Goal: Task Accomplishment & Management: Manage account settings

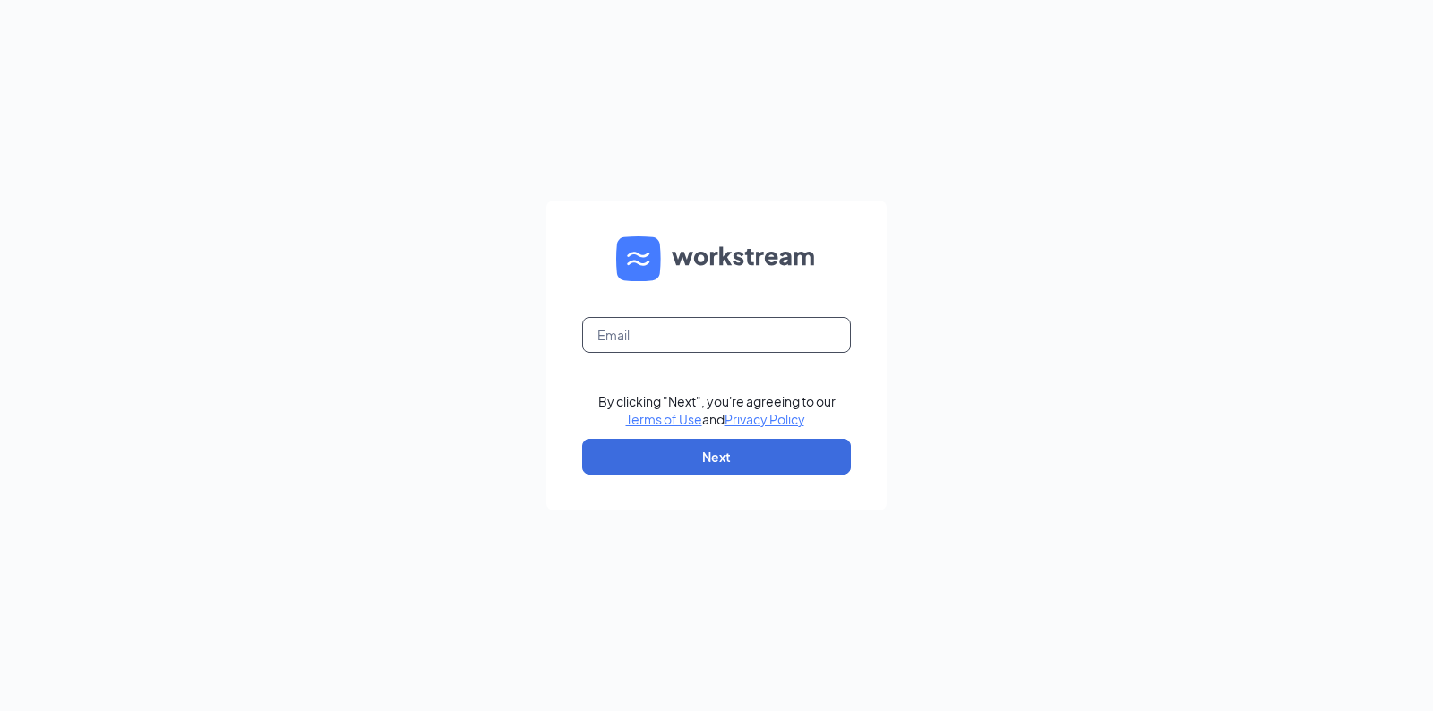
click at [687, 332] on input "text" at bounding box center [716, 335] width 269 height 36
type input "[EMAIL_ADDRESS][DOMAIN_NAME]"
click at [707, 465] on button "Next" at bounding box center [716, 457] width 269 height 36
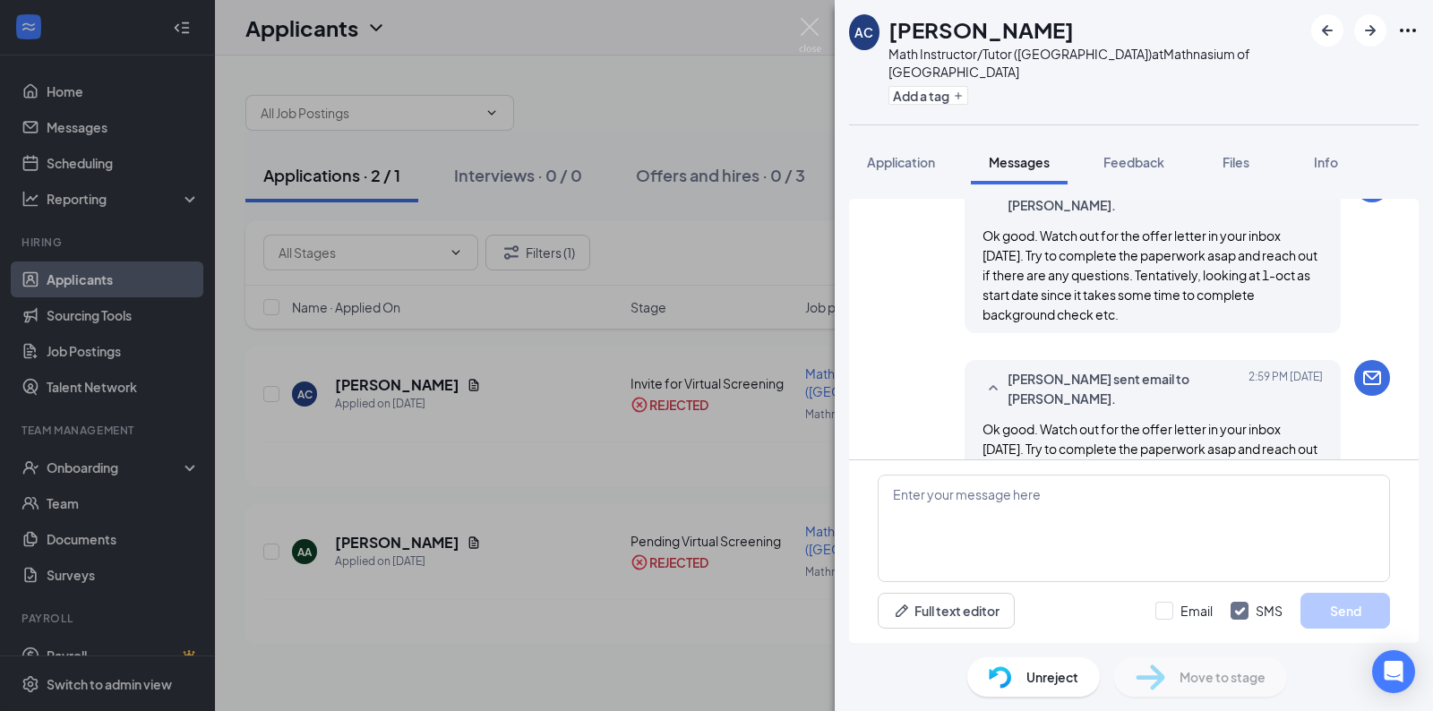
scroll to position [887, 0]
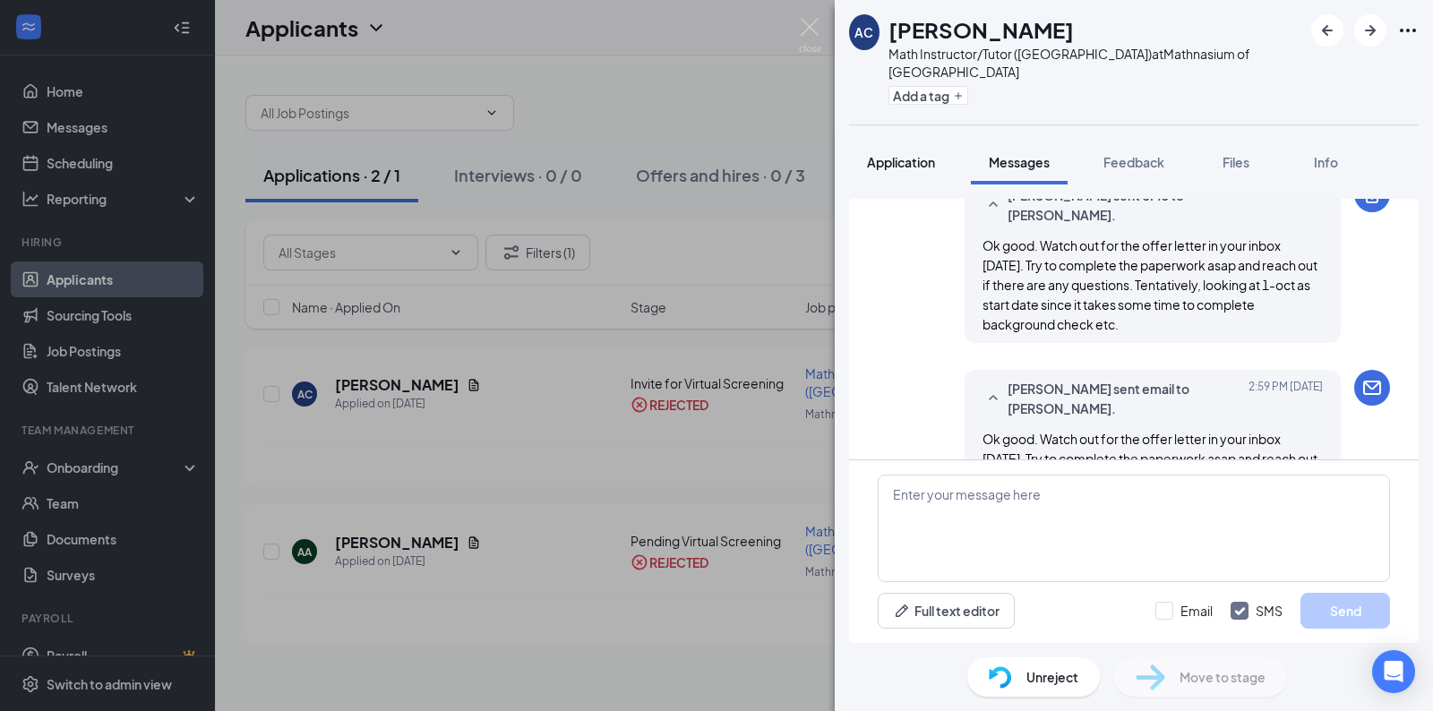
click at [912, 154] on span "Application" at bounding box center [901, 162] width 68 height 16
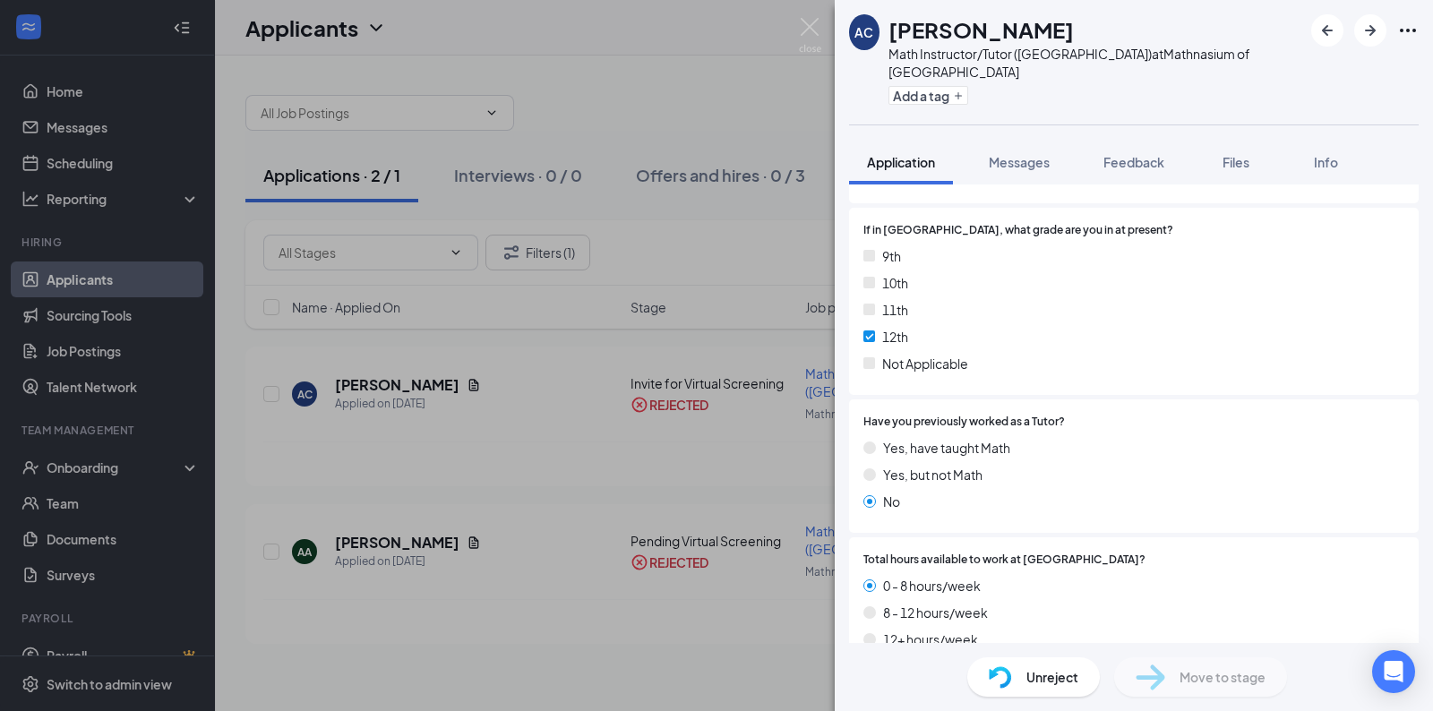
scroll to position [441, 0]
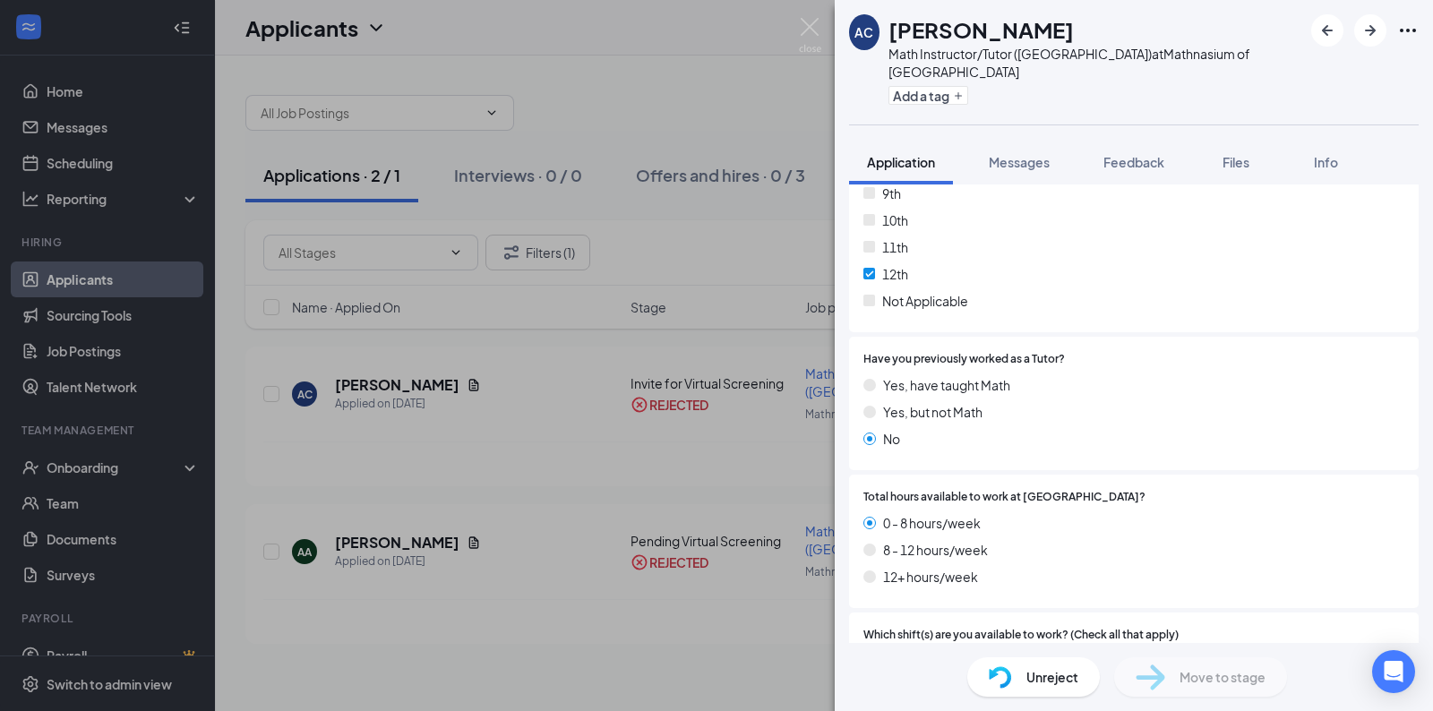
click at [1047, 681] on span "Unreject" at bounding box center [1052, 677] width 52 height 20
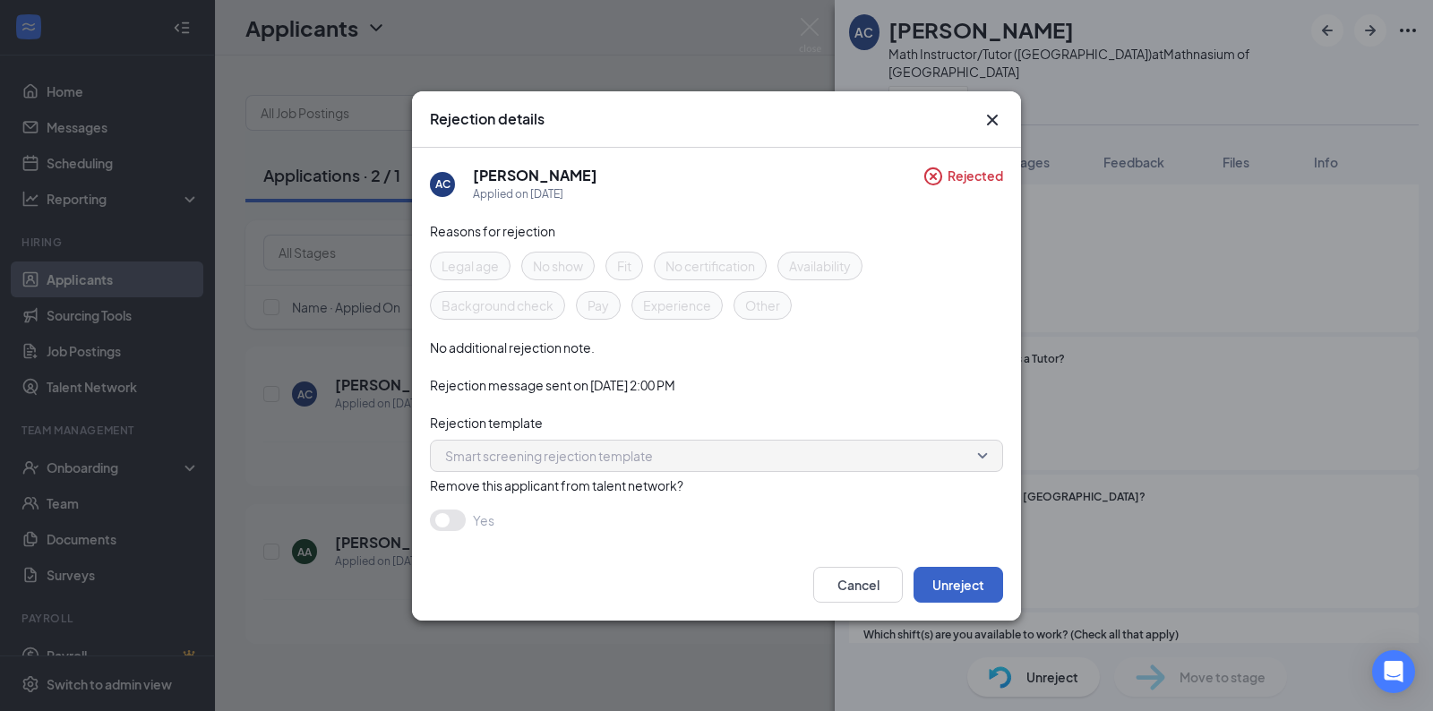
click at [950, 579] on button "Unreject" at bounding box center [958, 585] width 90 height 36
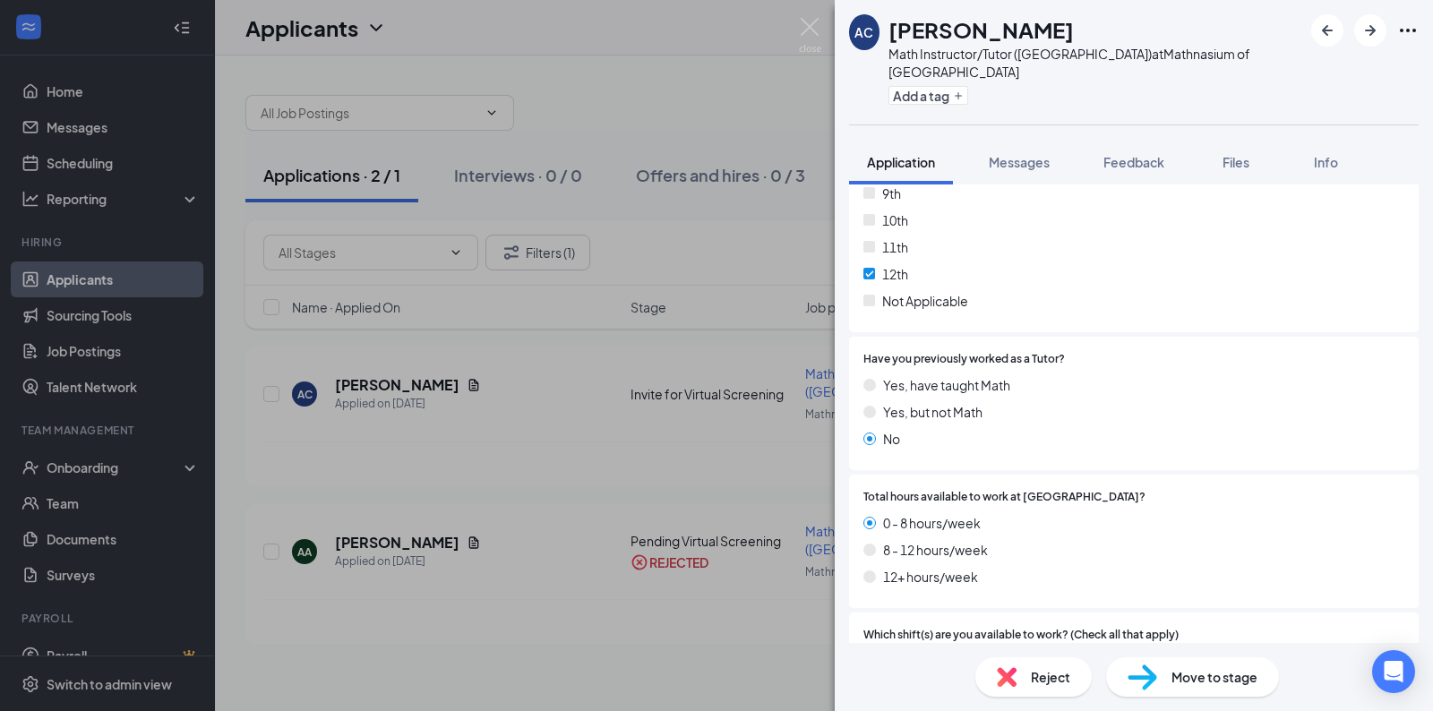
click at [604, 83] on div "AC [PERSON_NAME] Math Instructor/Tutor ([GEOGRAPHIC_DATA]) at [GEOGRAPHIC_DATA]…" at bounding box center [716, 355] width 1433 height 711
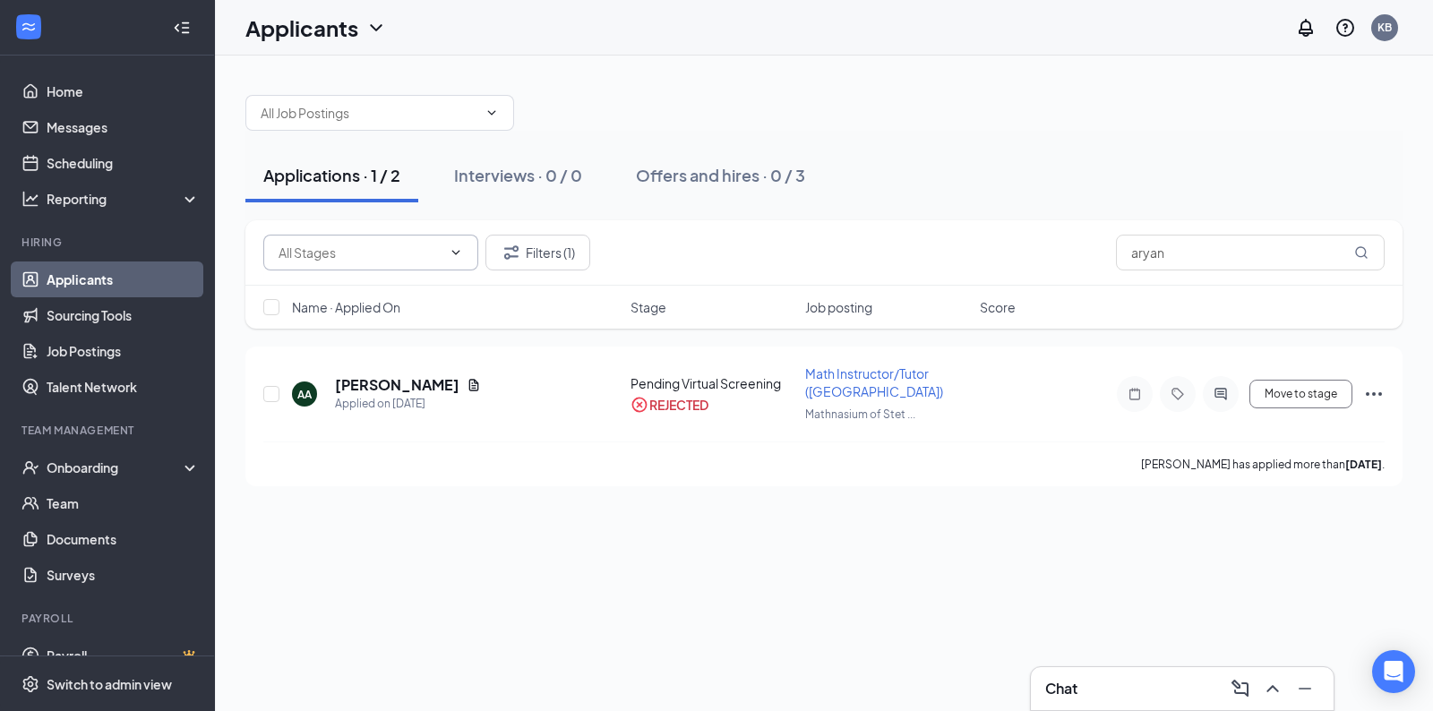
click at [431, 258] on input "text" at bounding box center [360, 253] width 163 height 20
click at [1178, 258] on input "aryan" at bounding box center [1250, 253] width 269 height 36
click at [568, 244] on button "Filters (1)" at bounding box center [537, 253] width 105 height 36
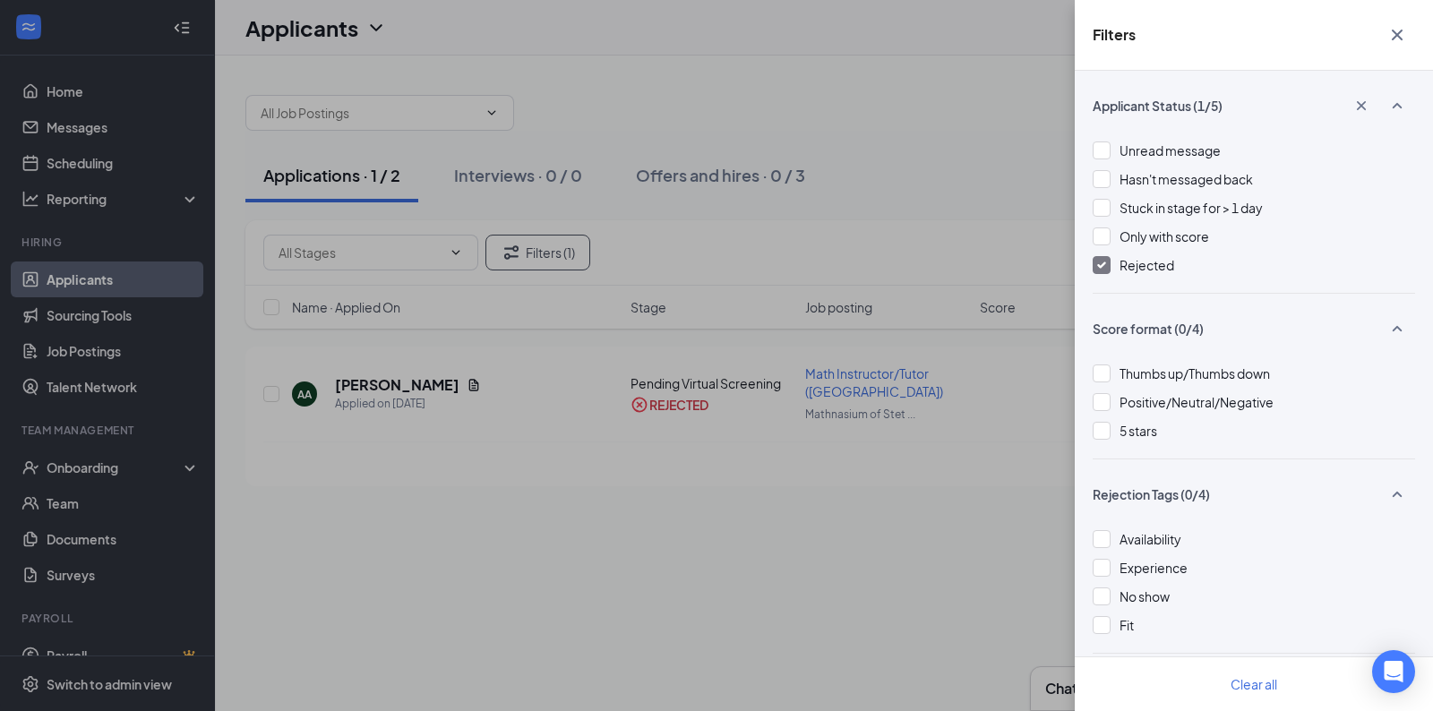
click at [1098, 269] on div at bounding box center [1102, 265] width 18 height 18
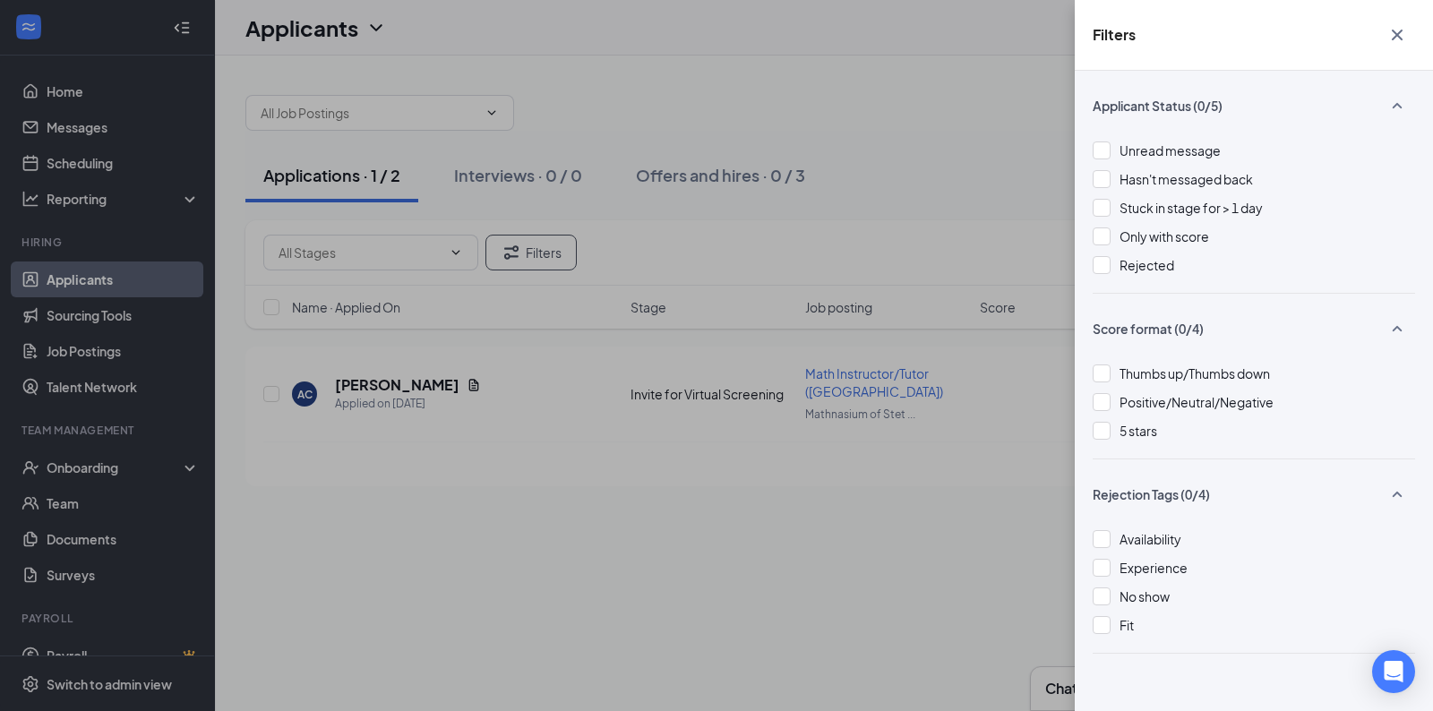
click at [1398, 40] on icon "Cross" at bounding box center [1396, 34] width 21 height 21
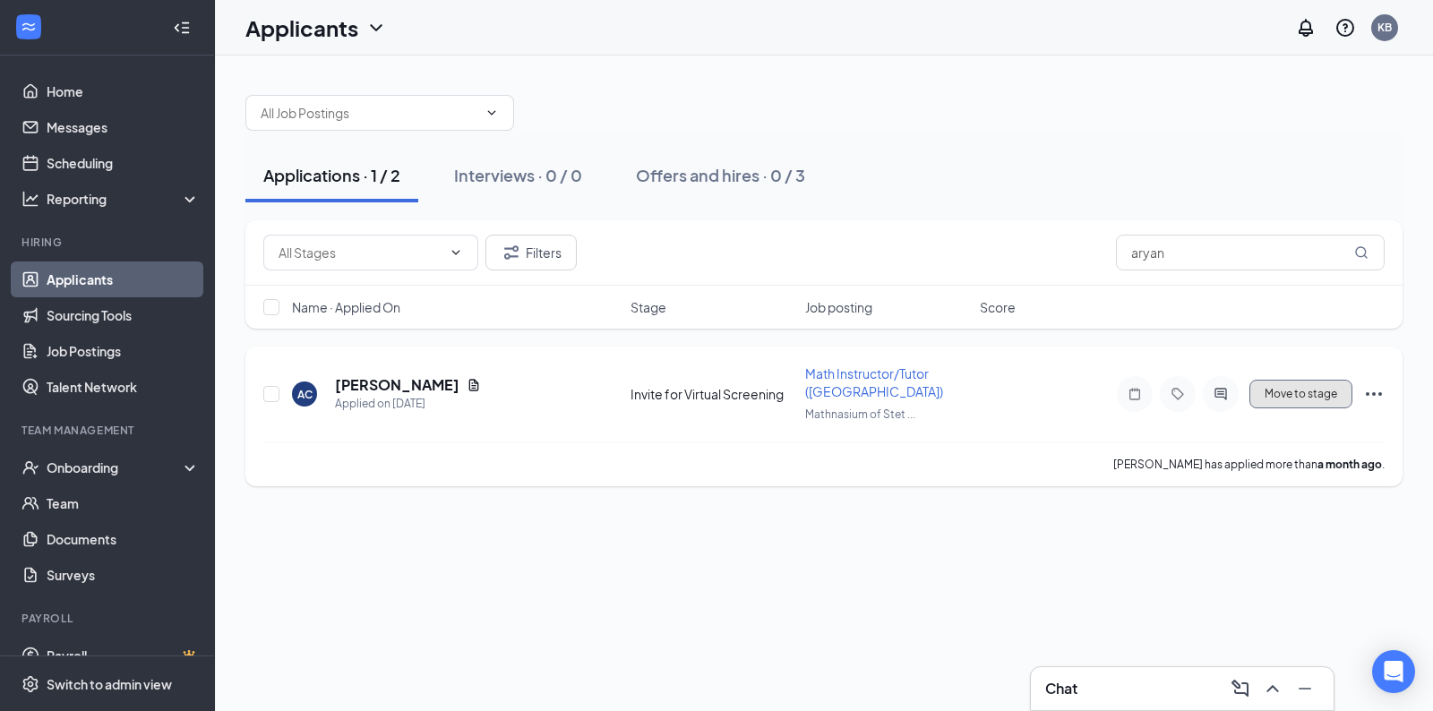
click at [1284, 397] on button "Move to stage" at bounding box center [1300, 394] width 103 height 29
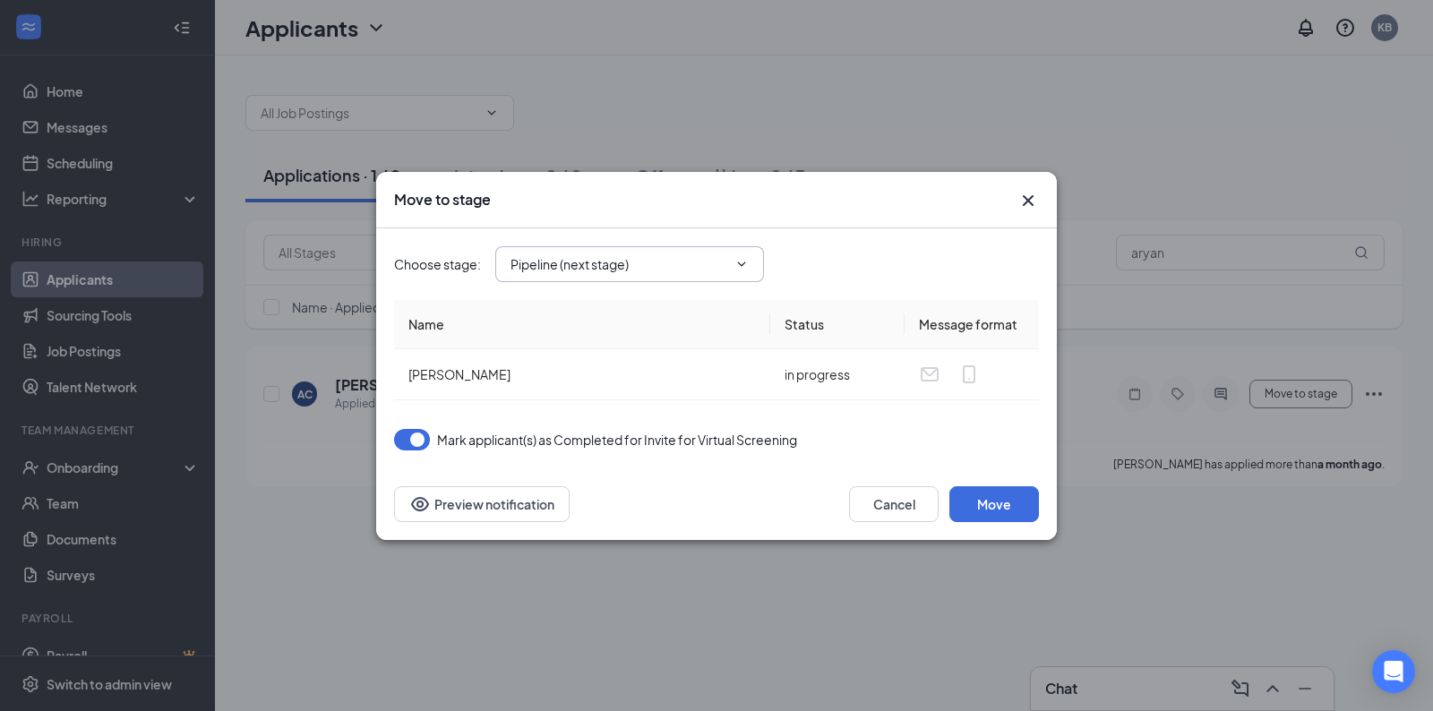
click at [658, 267] on input "Pipeline (next stage)" at bounding box center [618, 264] width 217 height 20
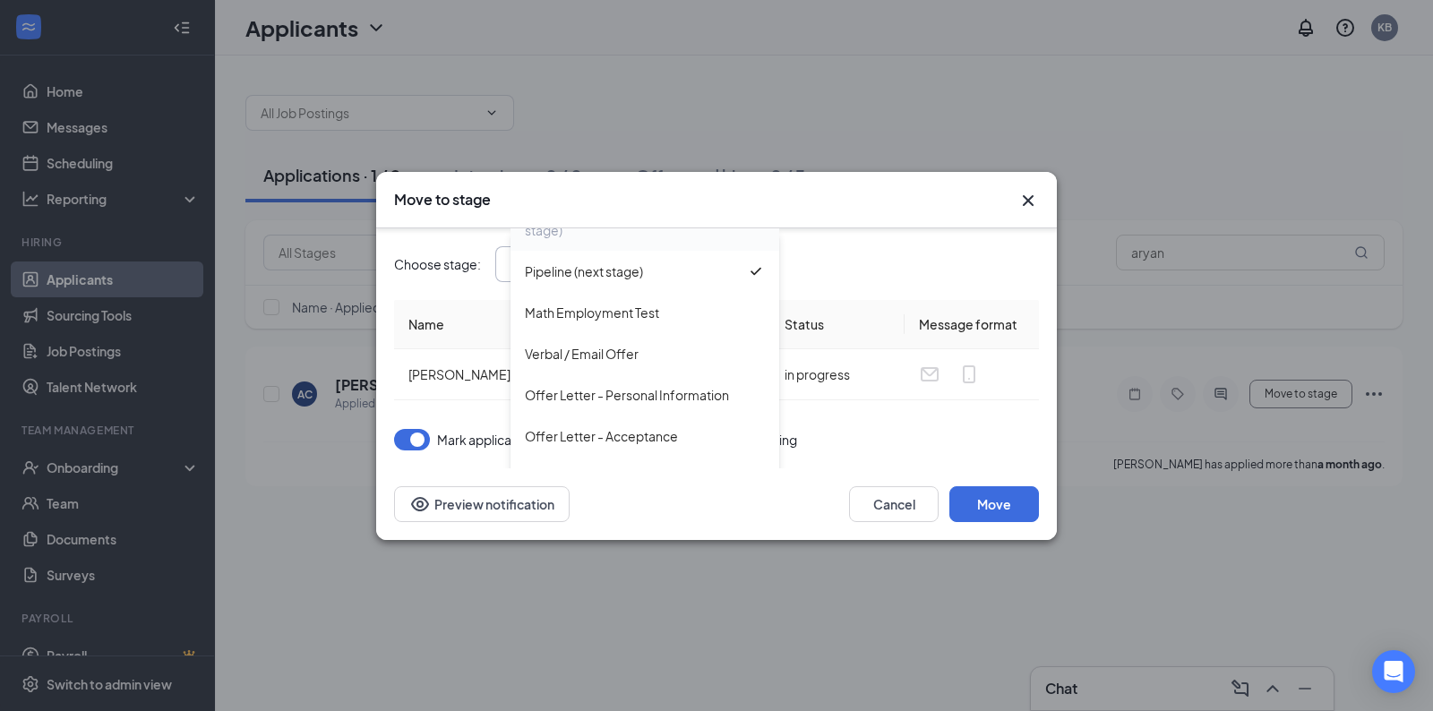
scroll to position [33, 0]
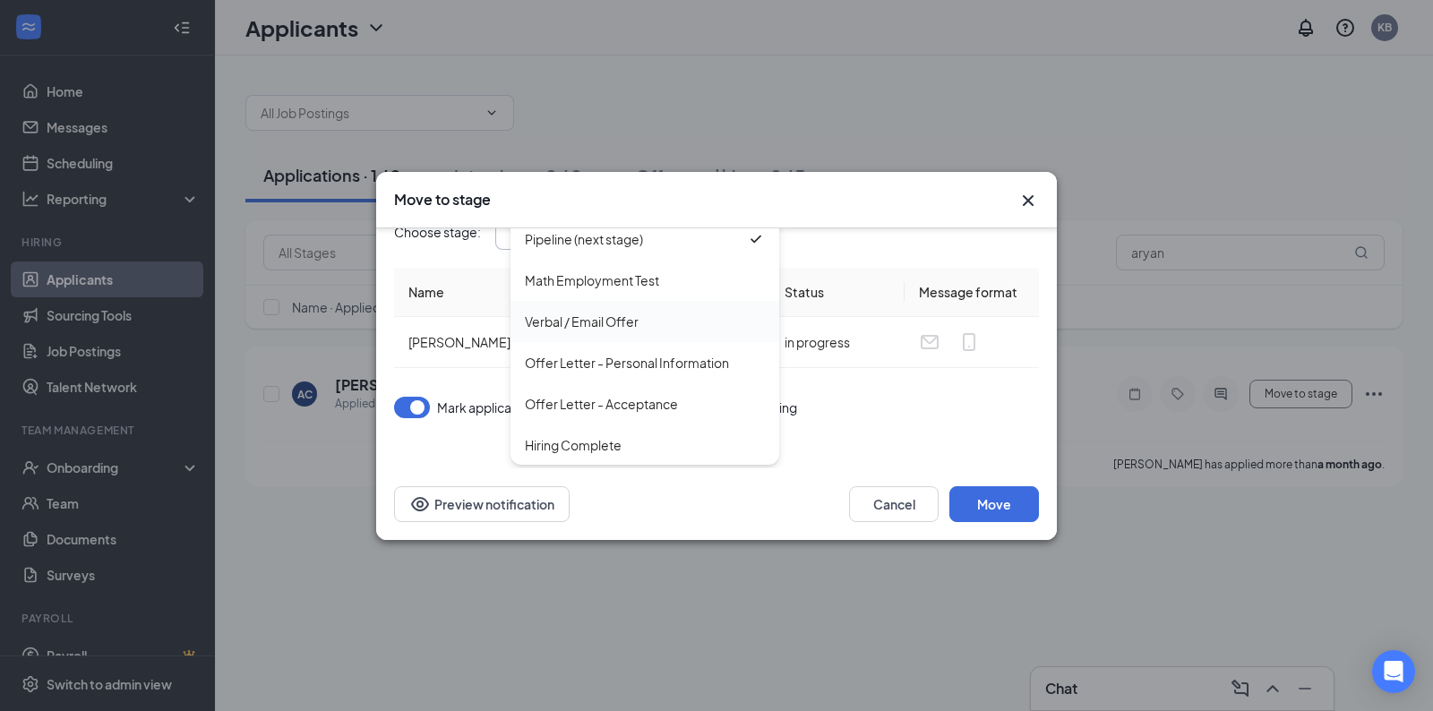
click at [611, 327] on div "Verbal / Email Offer" at bounding box center [582, 322] width 114 height 20
type input "Verbal / Email Offer"
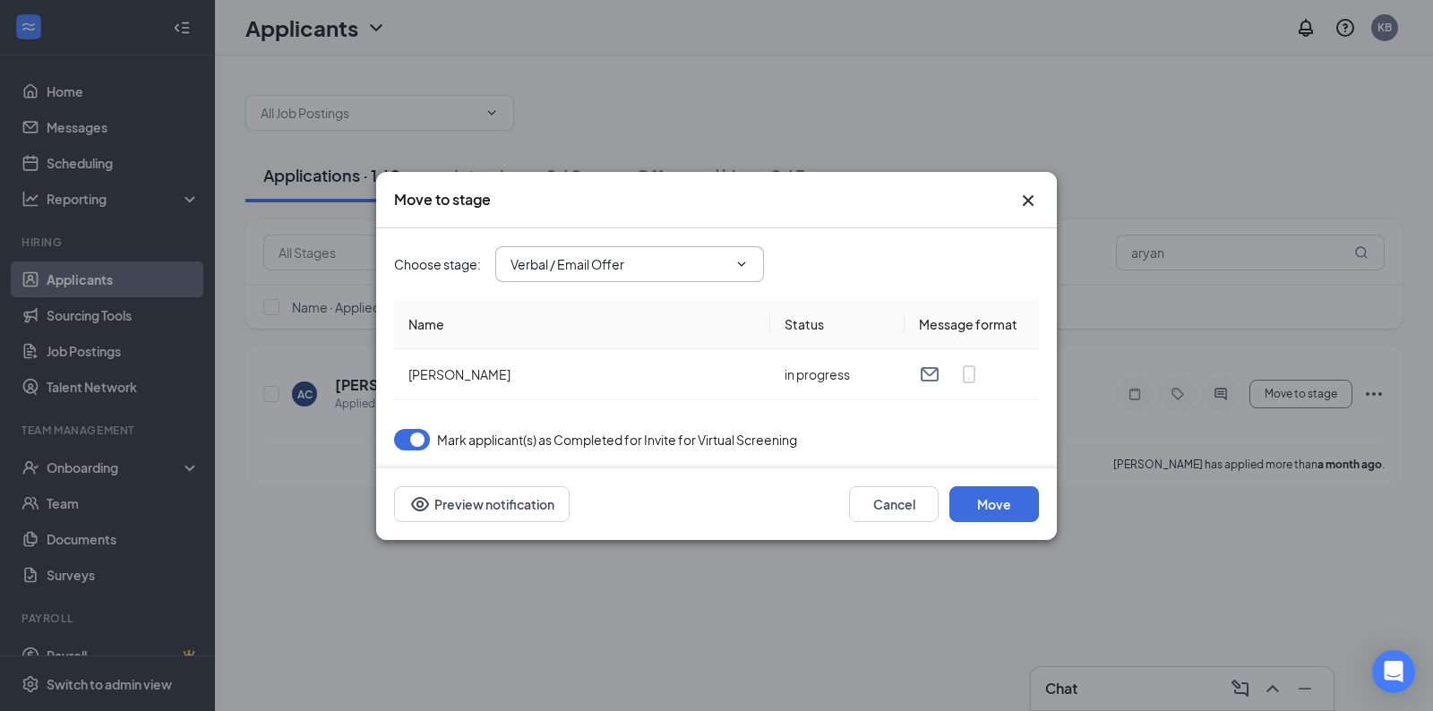
scroll to position [0, 0]
click at [989, 505] on button "Move" at bounding box center [994, 504] width 90 height 36
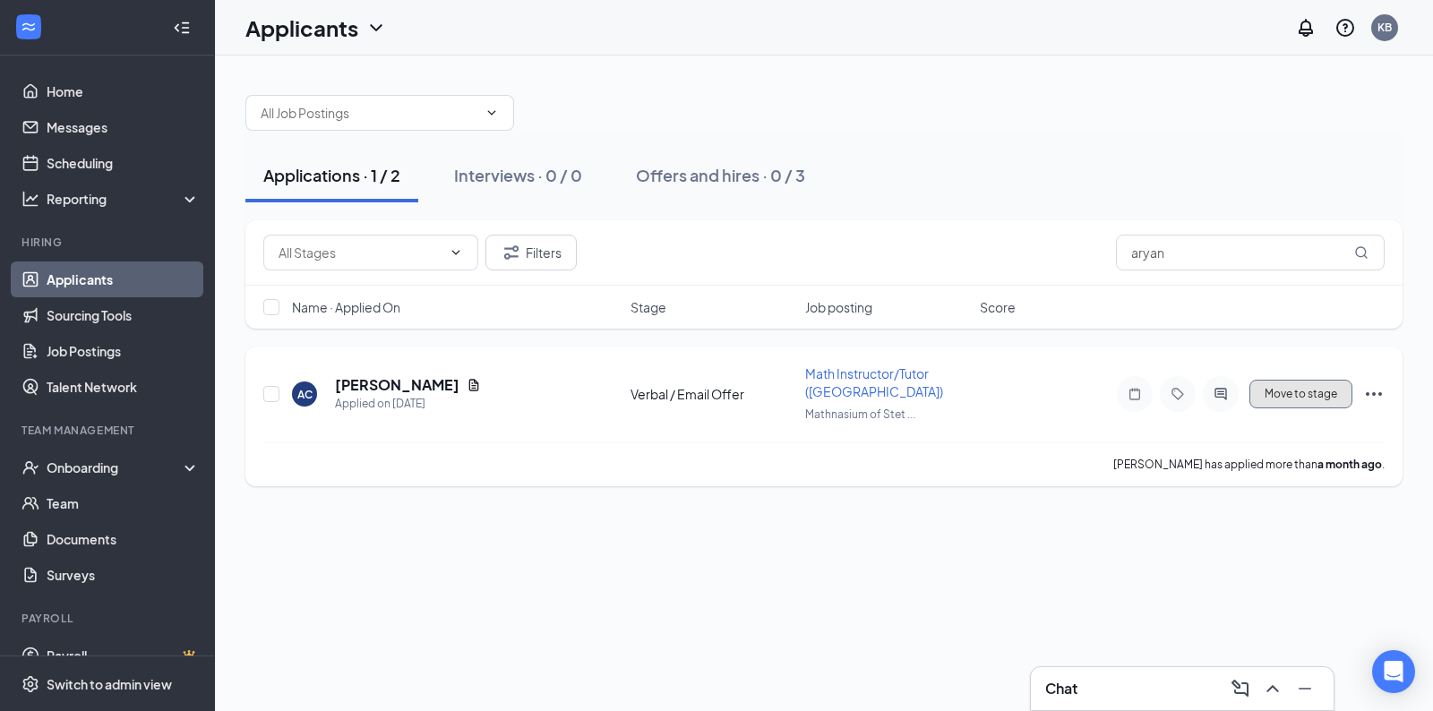
click at [1290, 399] on button "Move to stage" at bounding box center [1300, 394] width 103 height 29
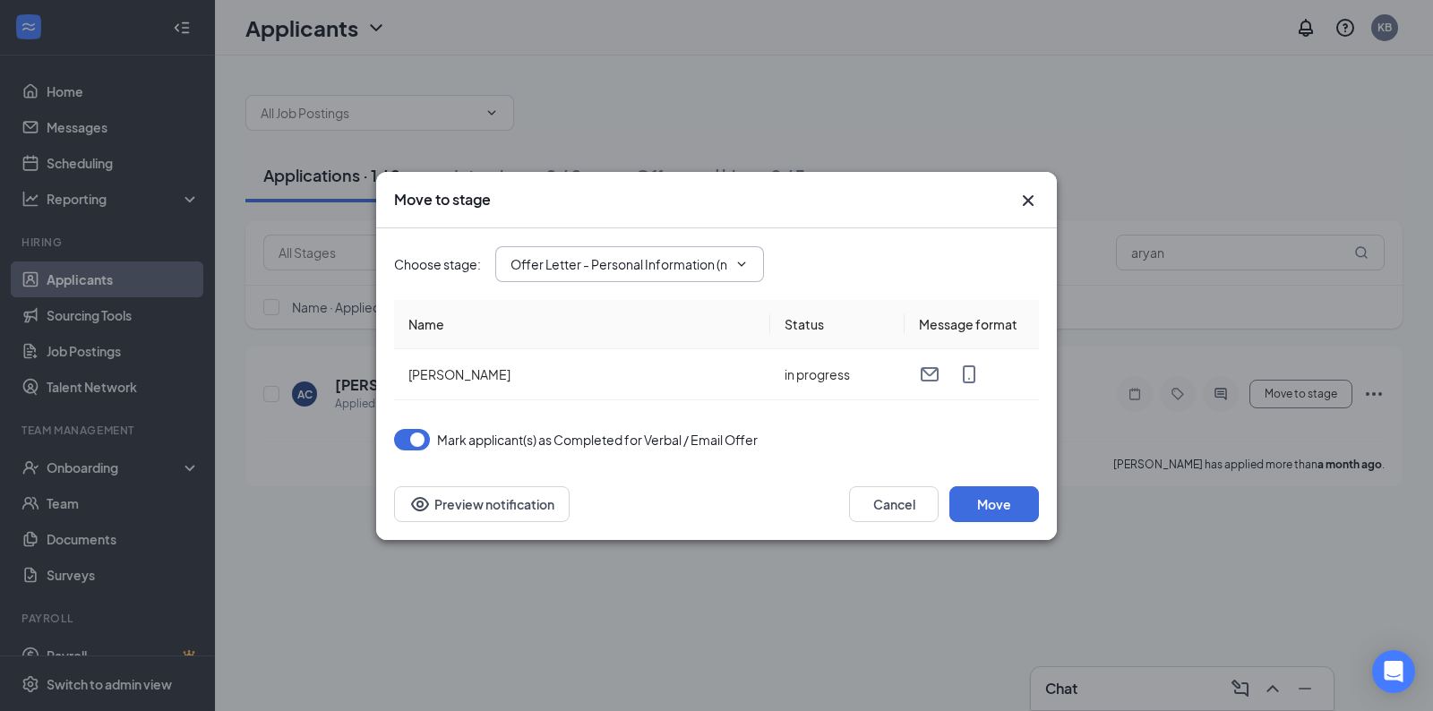
click at [613, 270] on input "Offer Letter - Personal Information (next stage)" at bounding box center [618, 264] width 217 height 20
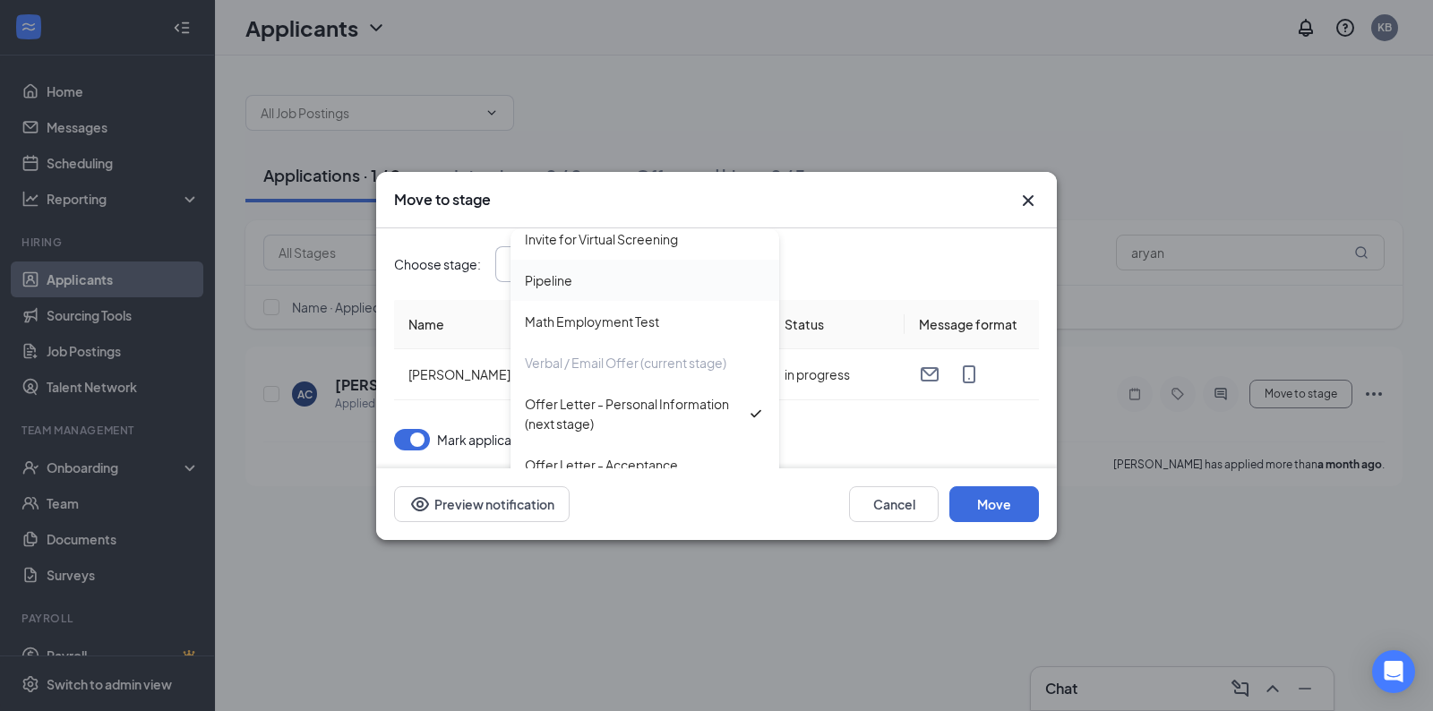
scroll to position [121, 0]
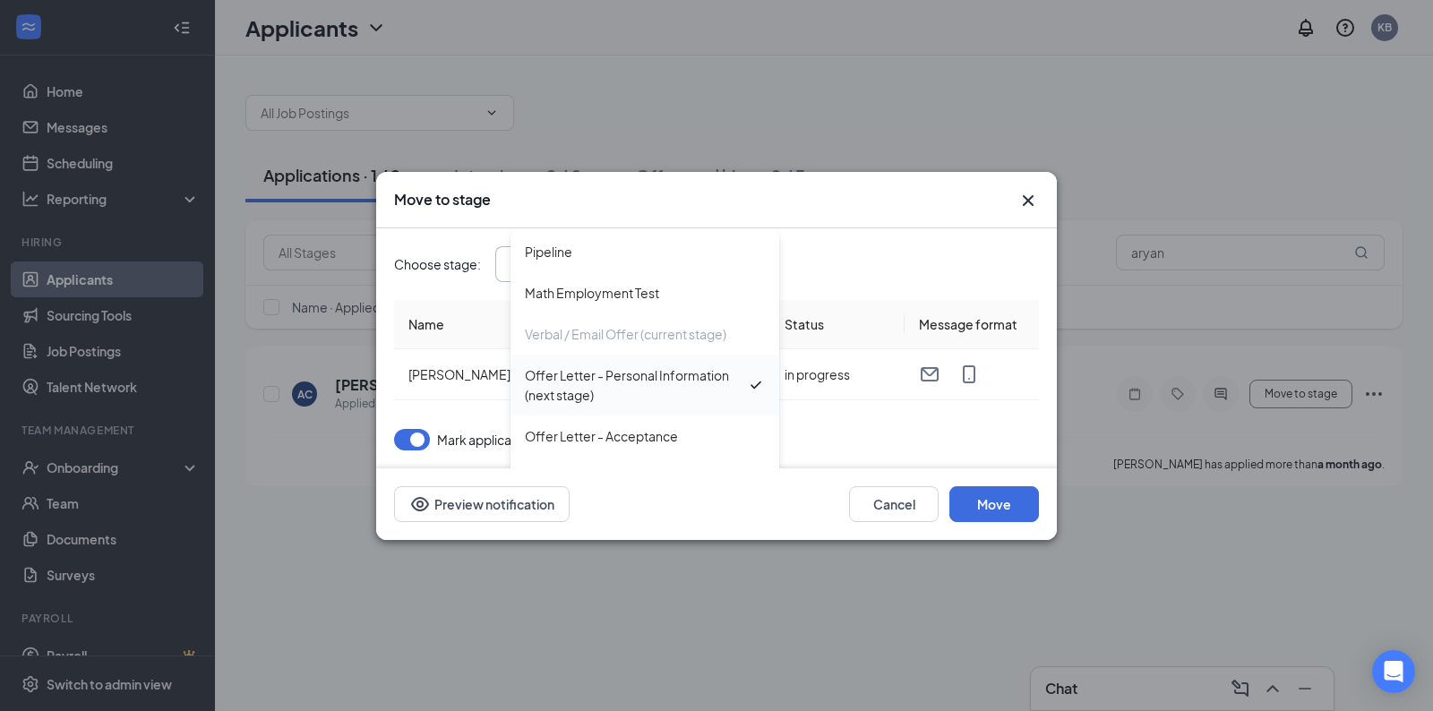
click at [637, 386] on div "Offer Letter - Personal Information (next stage)" at bounding box center [636, 384] width 222 height 39
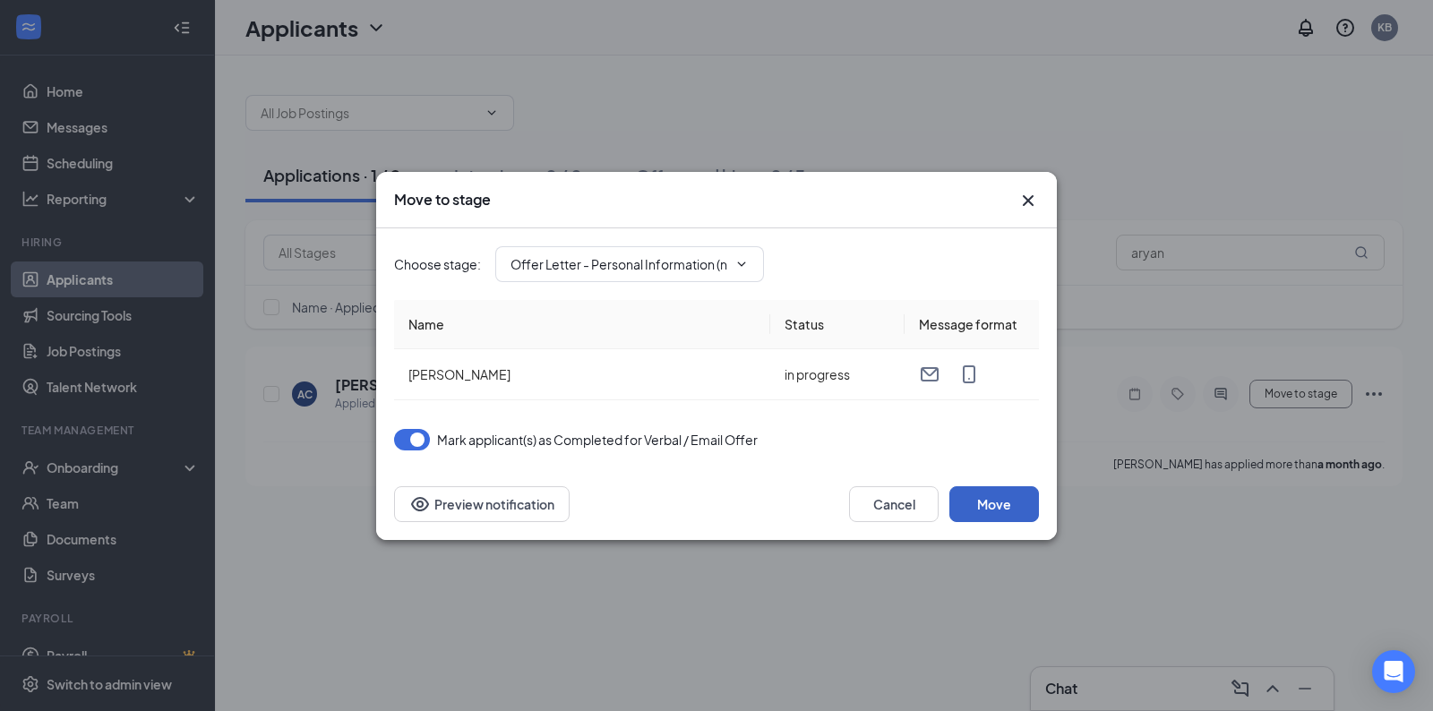
click at [992, 503] on button "Move" at bounding box center [994, 504] width 90 height 36
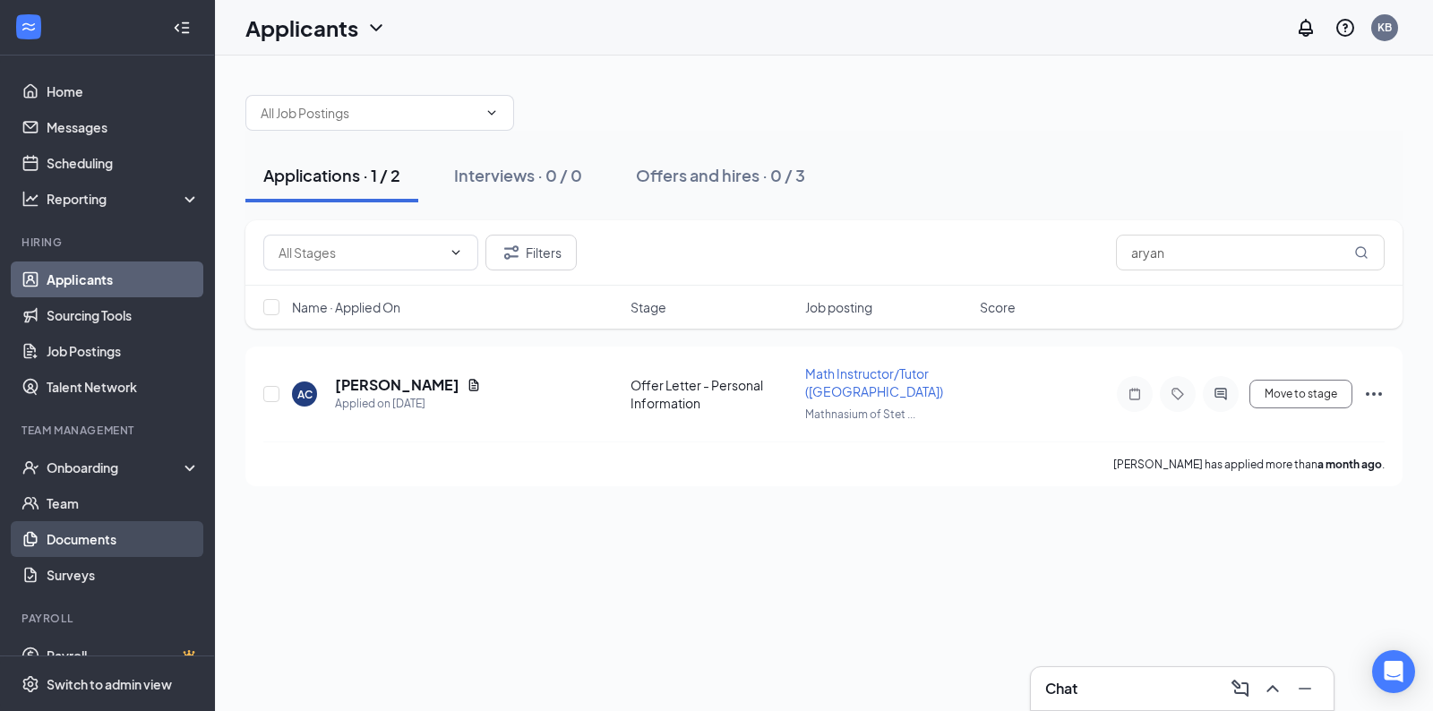
scroll to position [24, 0]
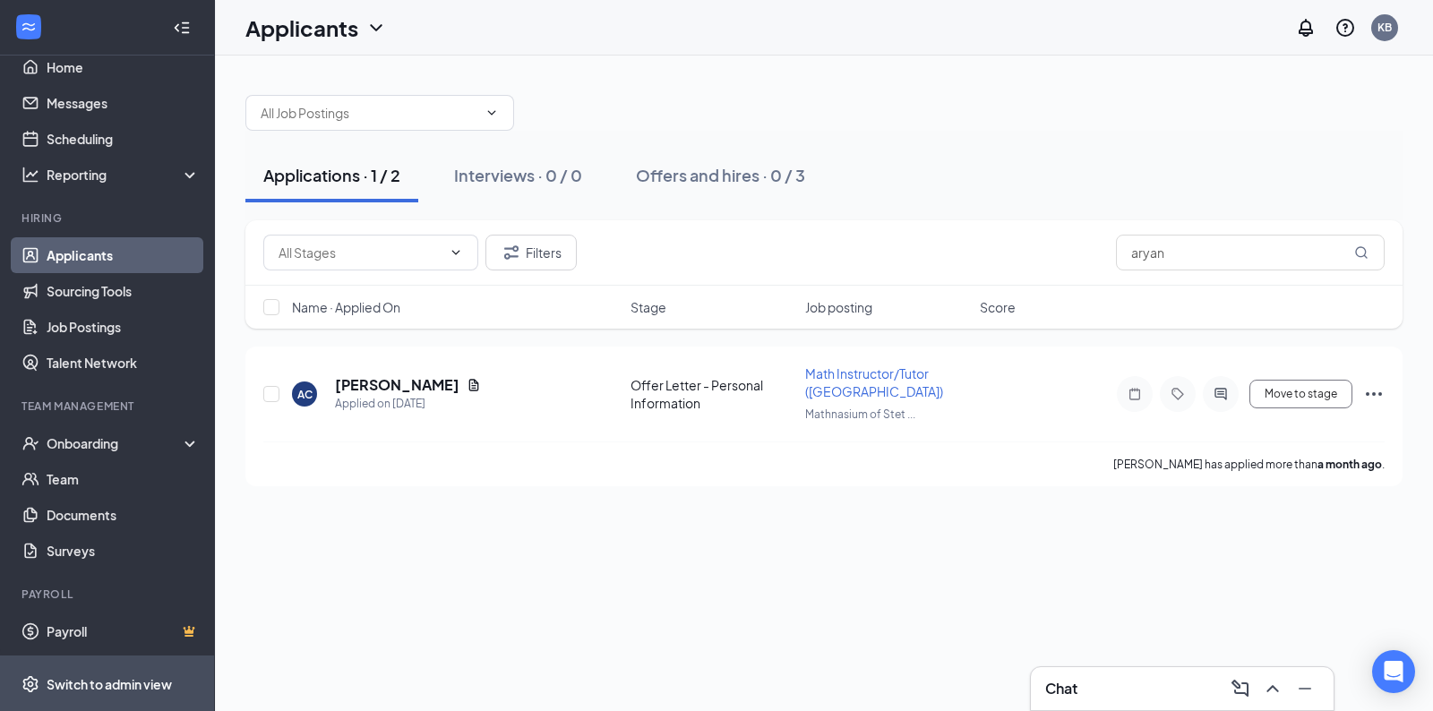
click at [107, 687] on div "Switch to admin view" at bounding box center [109, 684] width 125 height 18
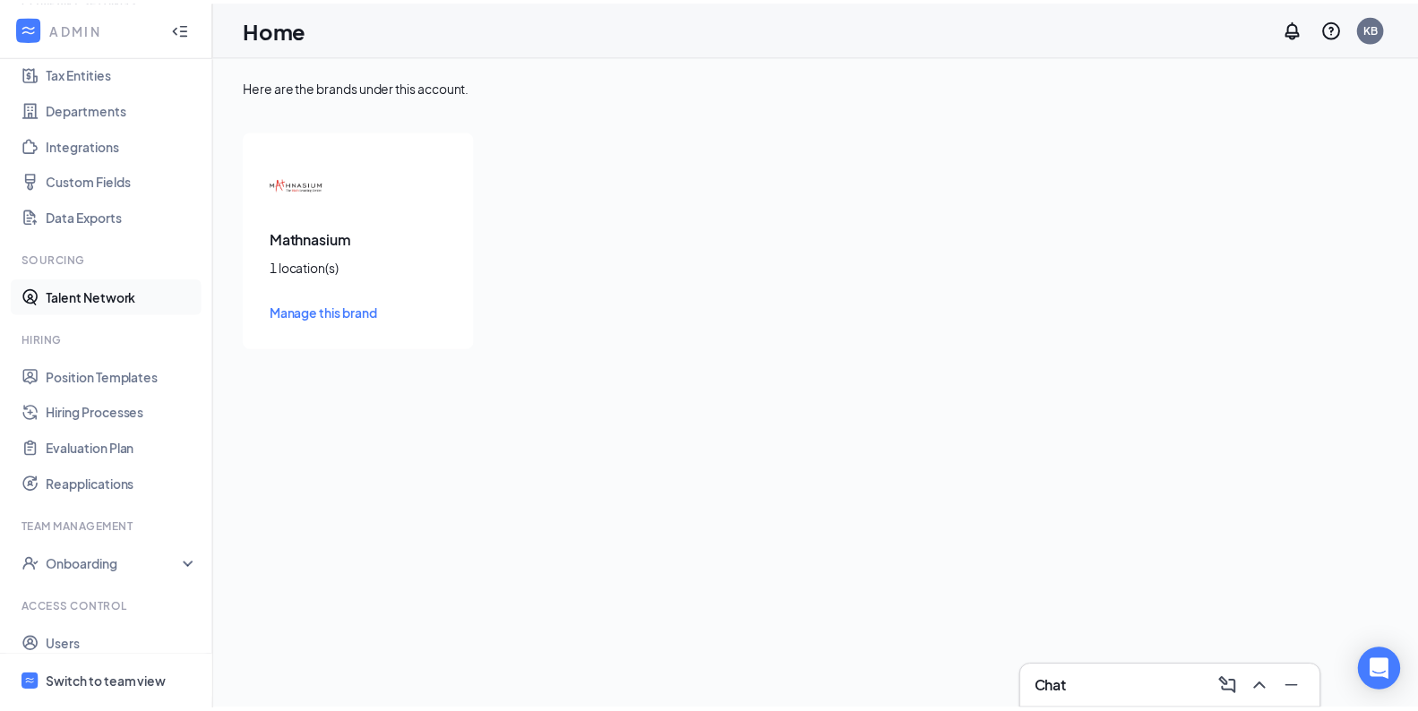
scroll to position [185, 0]
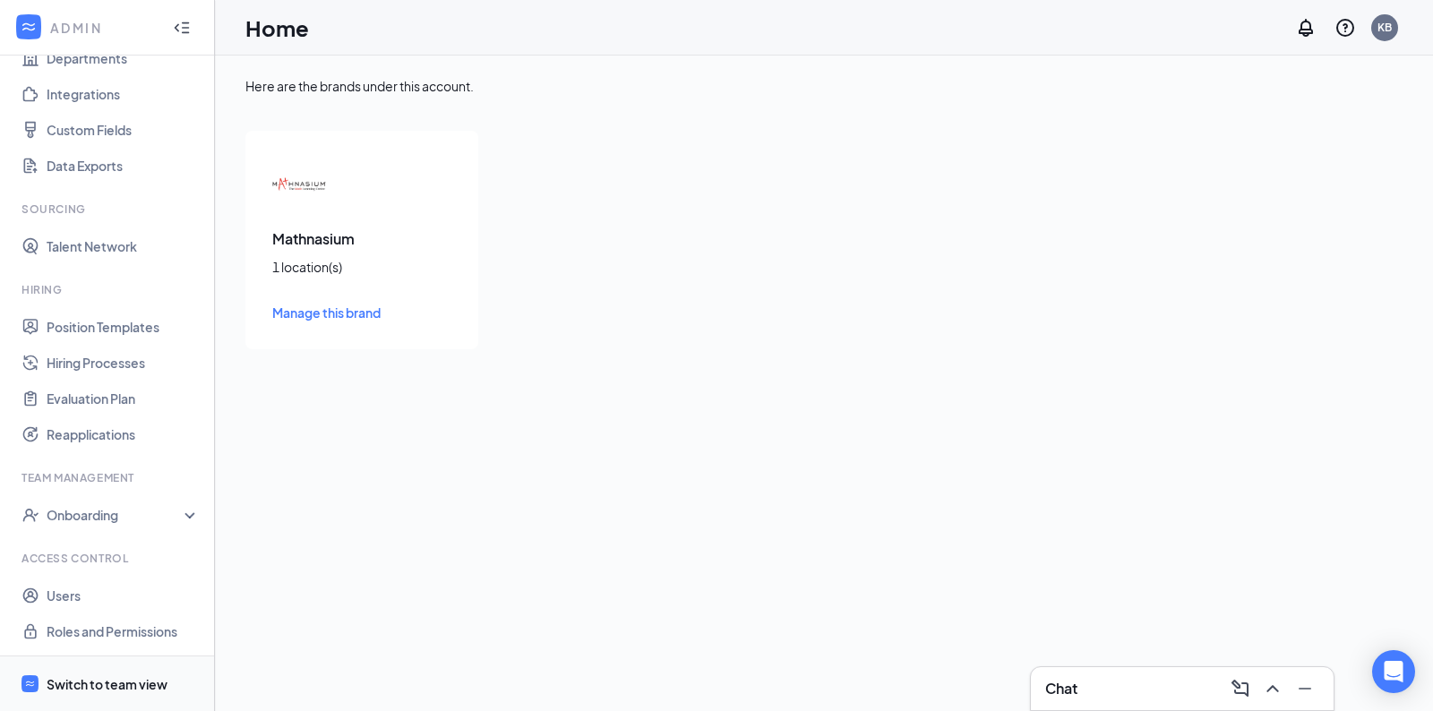
click at [77, 681] on div "Switch to team view" at bounding box center [107, 684] width 121 height 18
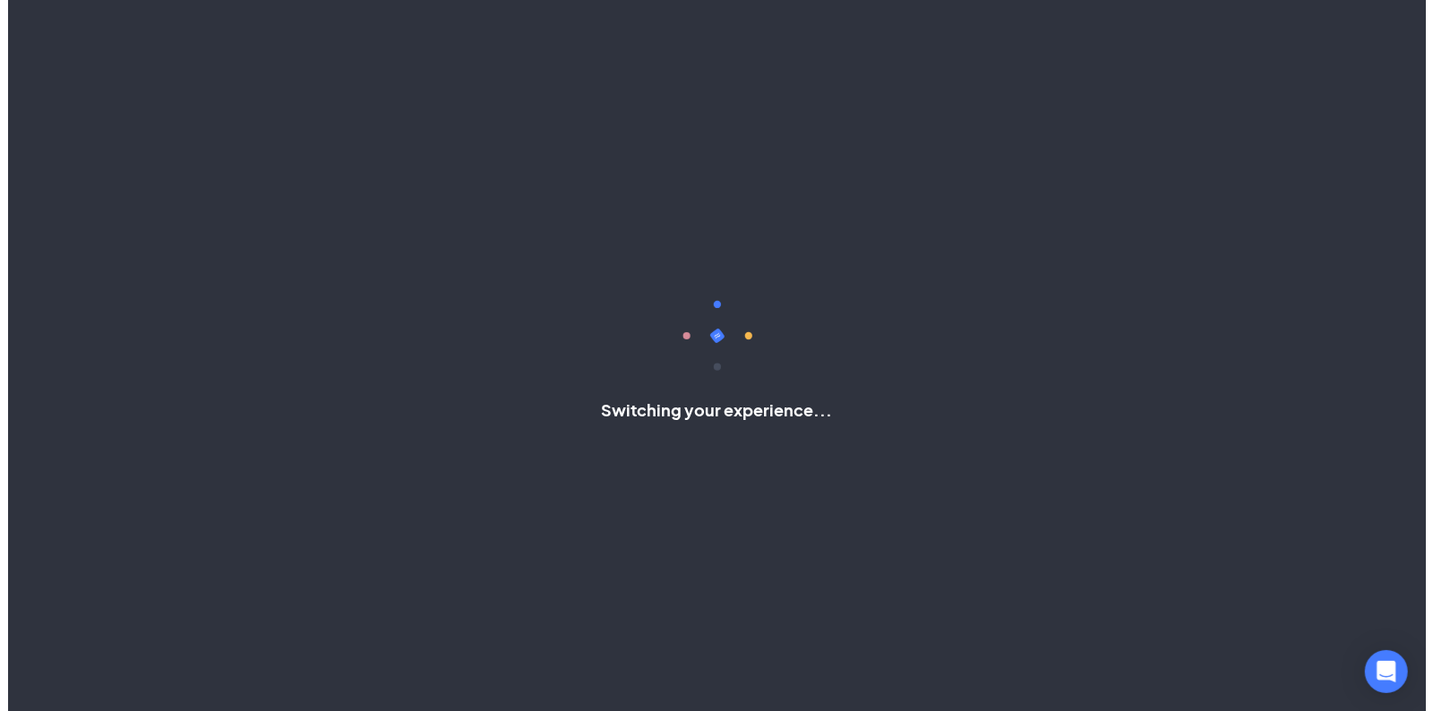
scroll to position [24, 0]
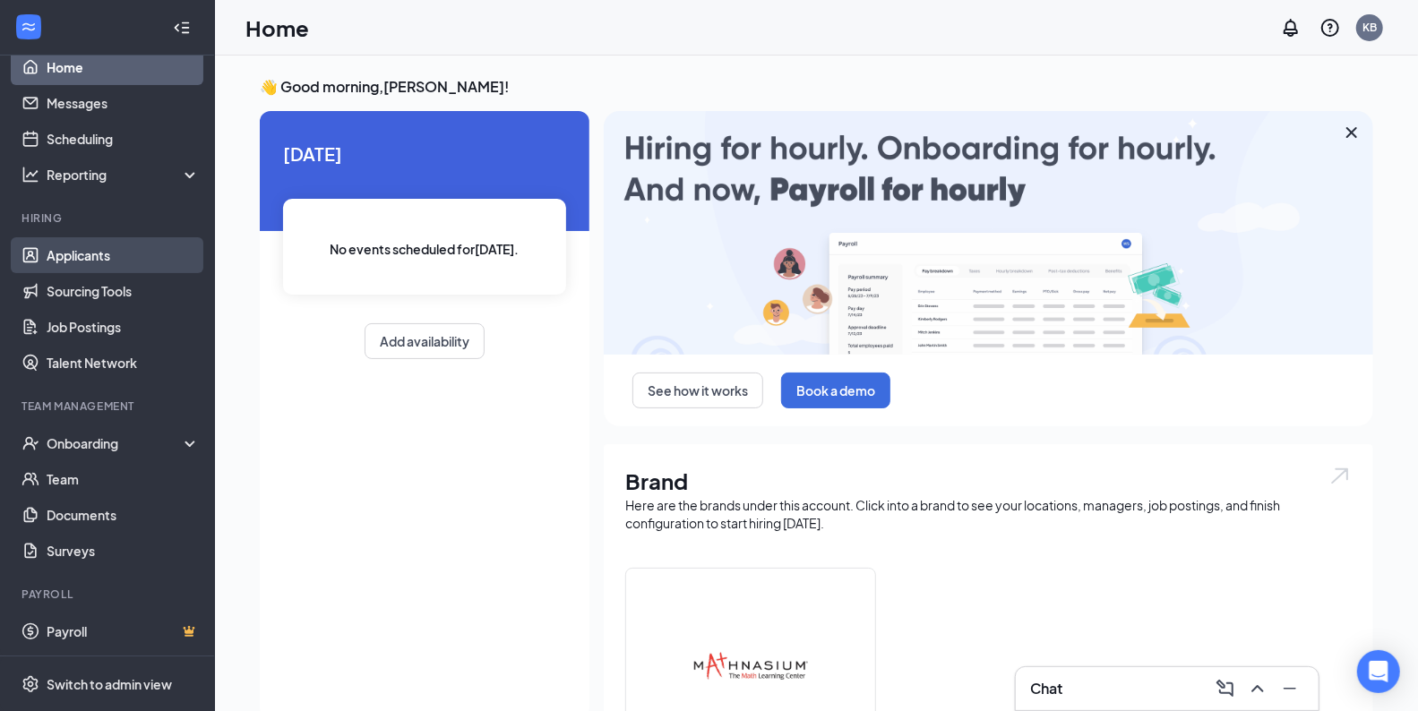
click at [82, 256] on link "Applicants" at bounding box center [123, 255] width 153 height 36
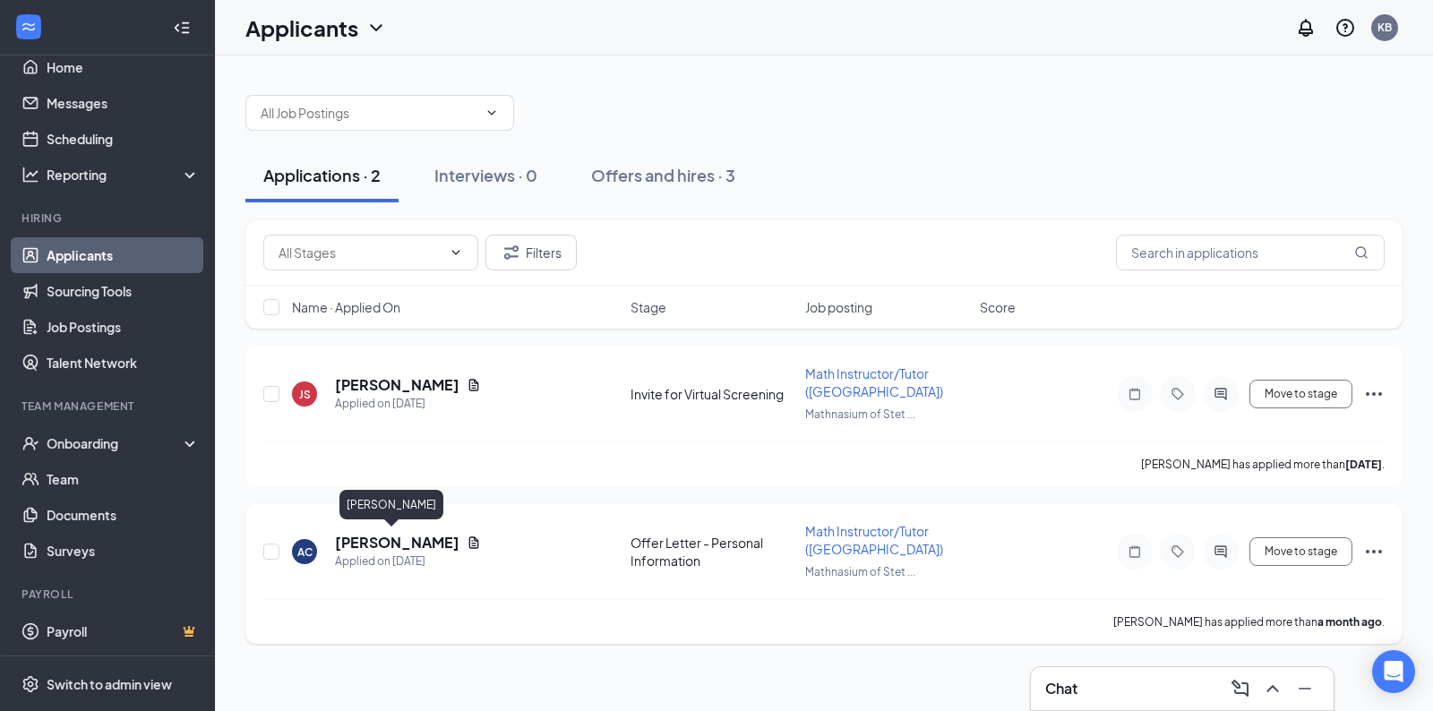
click at [375, 544] on h5 "[PERSON_NAME]" at bounding box center [397, 543] width 124 height 20
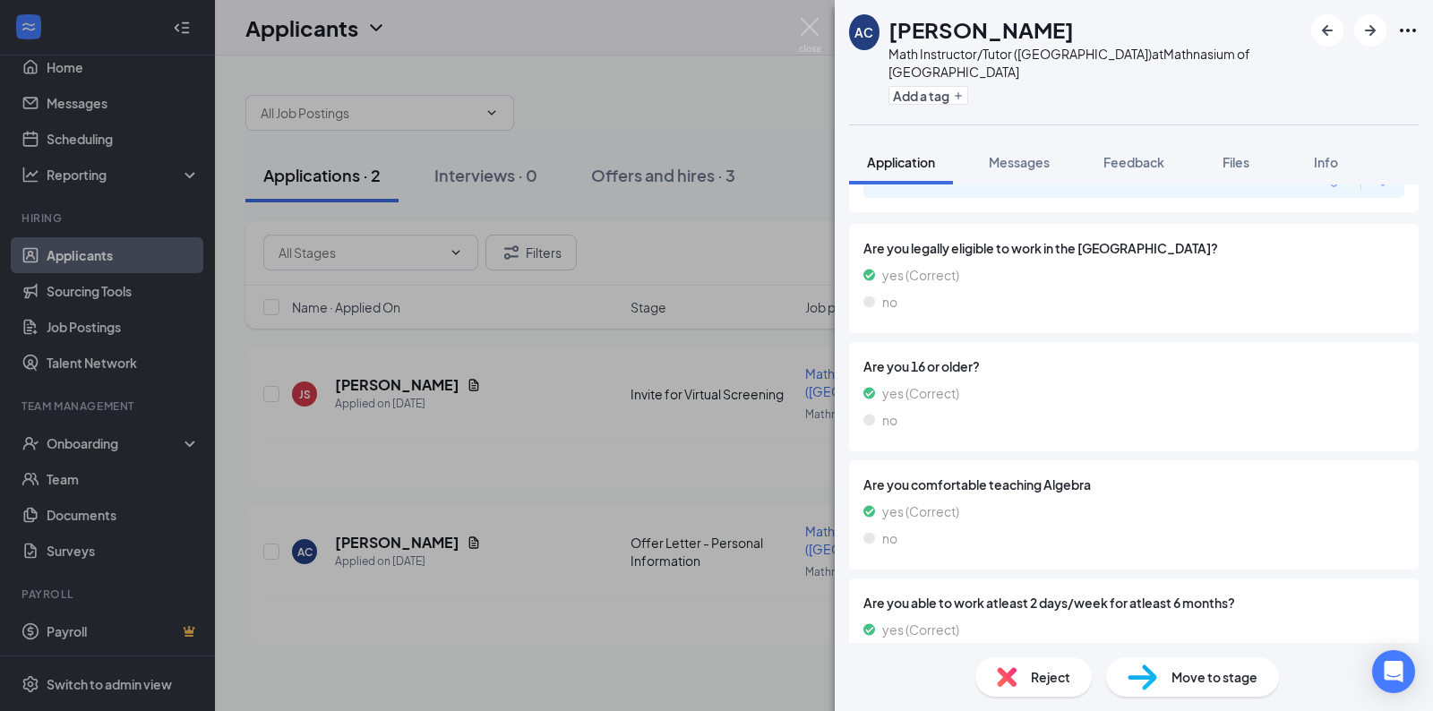
scroll to position [1230, 0]
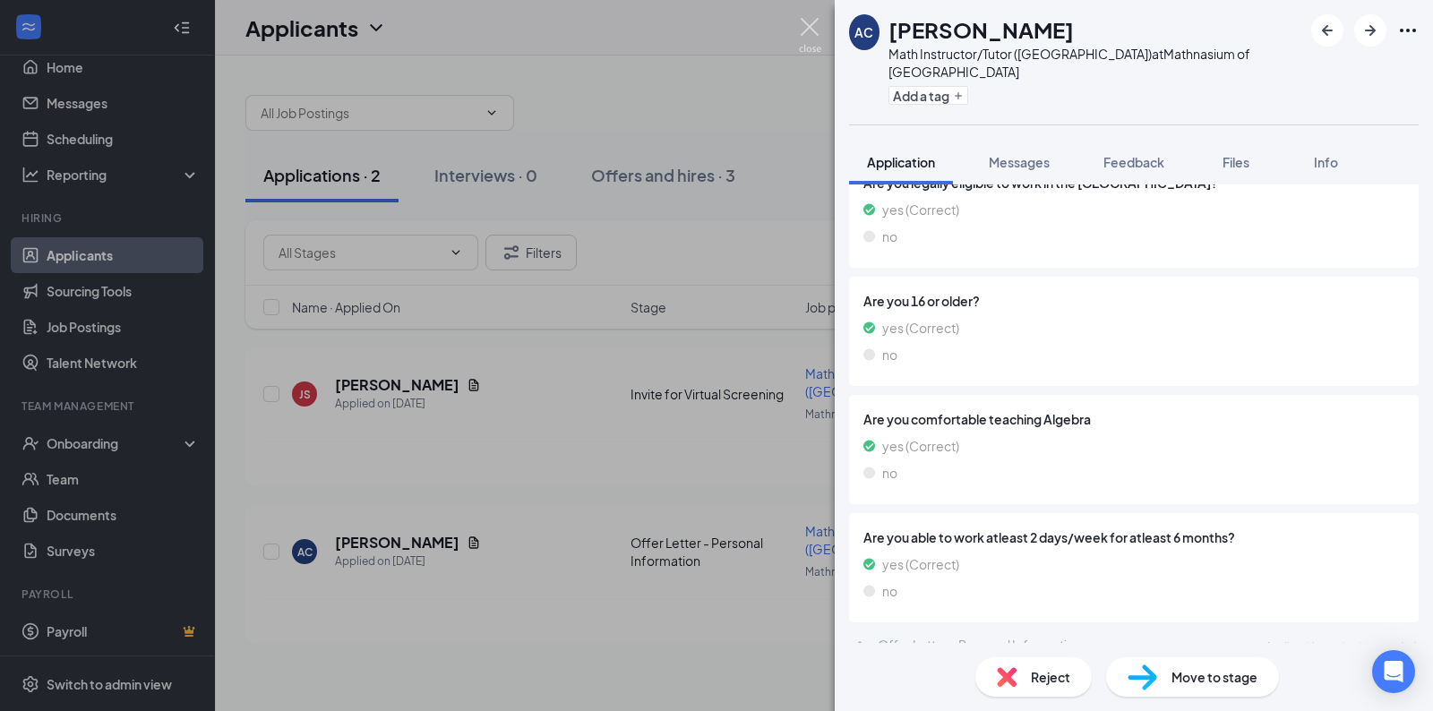
click at [809, 37] on img at bounding box center [810, 35] width 22 height 35
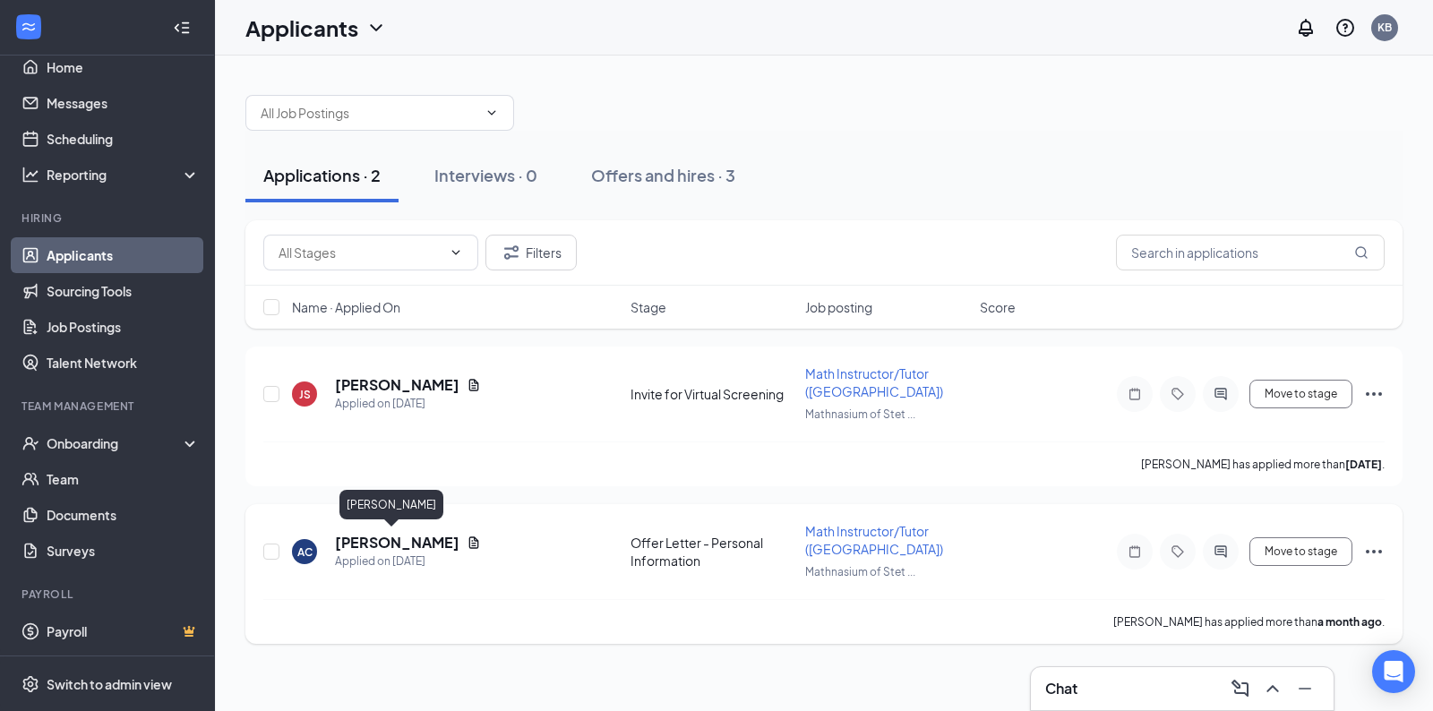
click at [376, 538] on h5 "[PERSON_NAME]" at bounding box center [397, 543] width 124 height 20
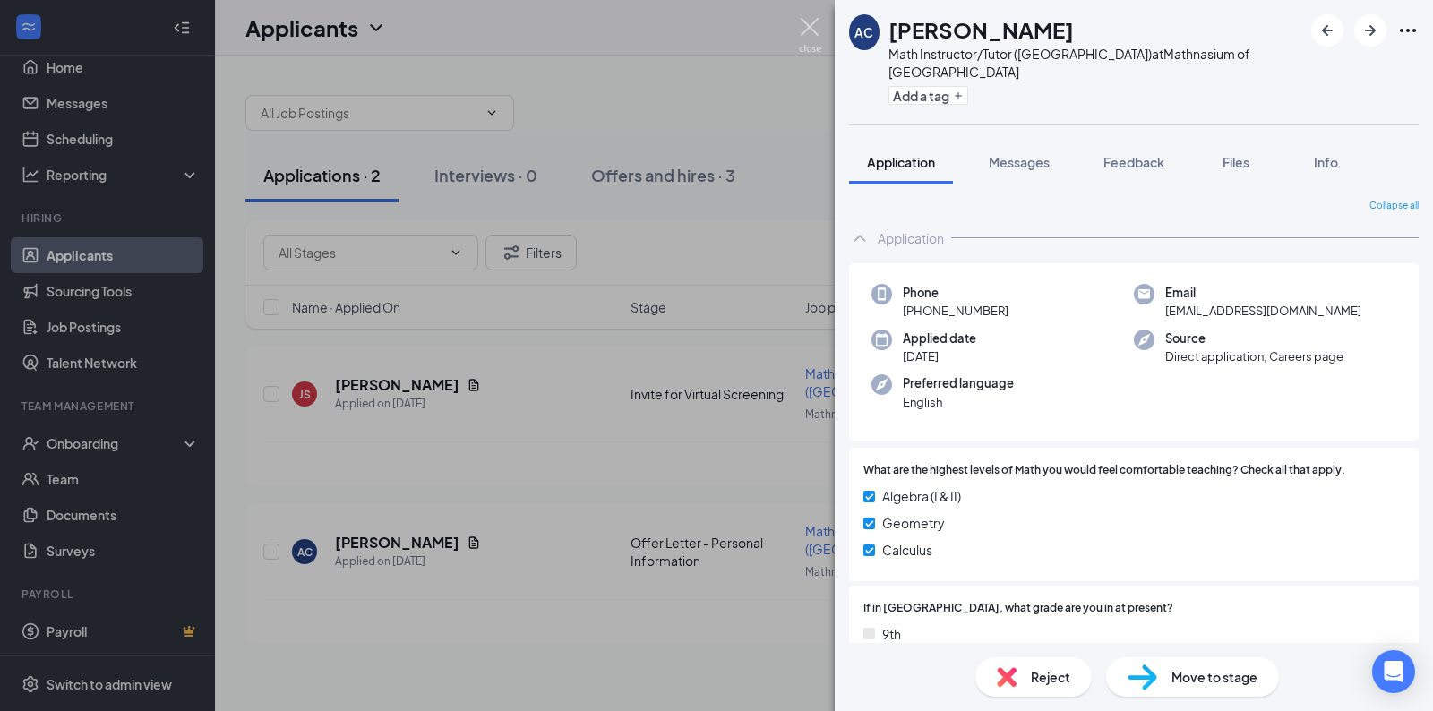
click at [801, 35] on img at bounding box center [810, 35] width 22 height 35
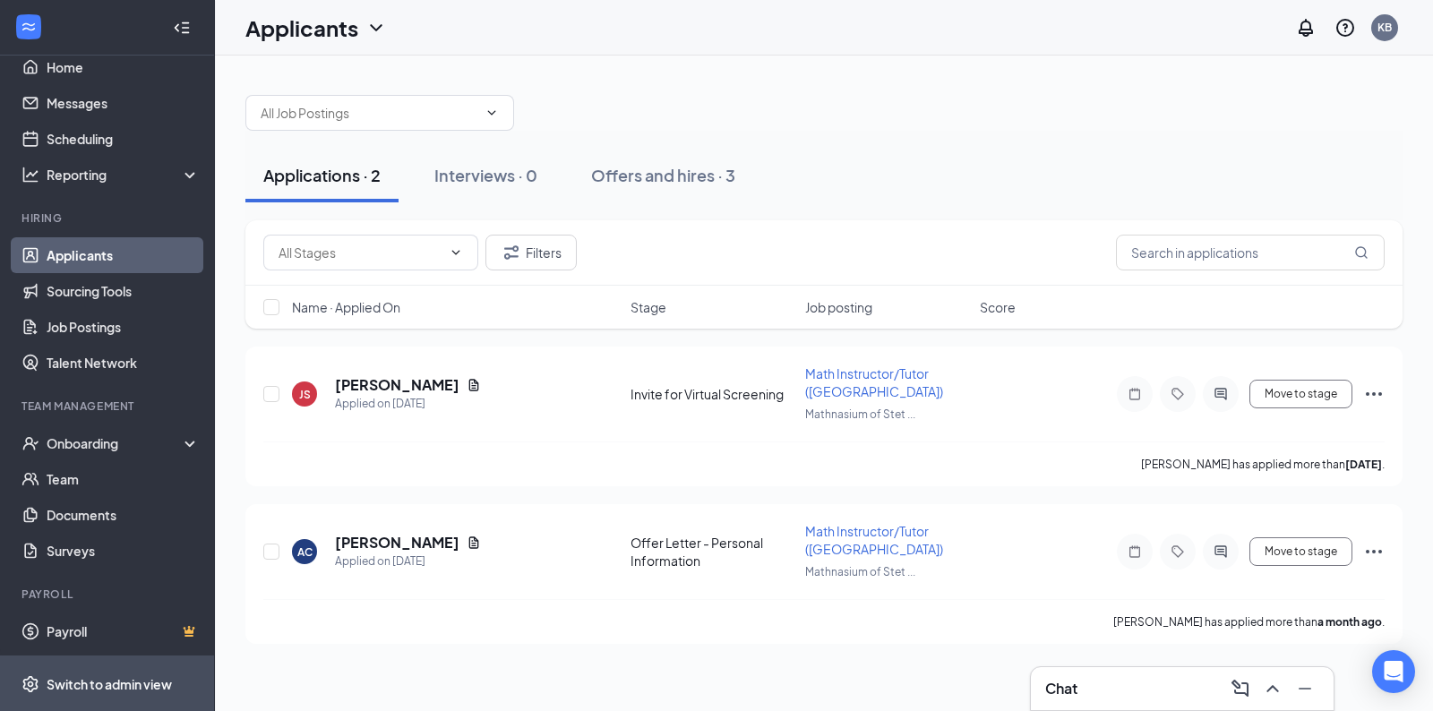
click at [81, 681] on div "Switch to admin view" at bounding box center [109, 684] width 125 height 18
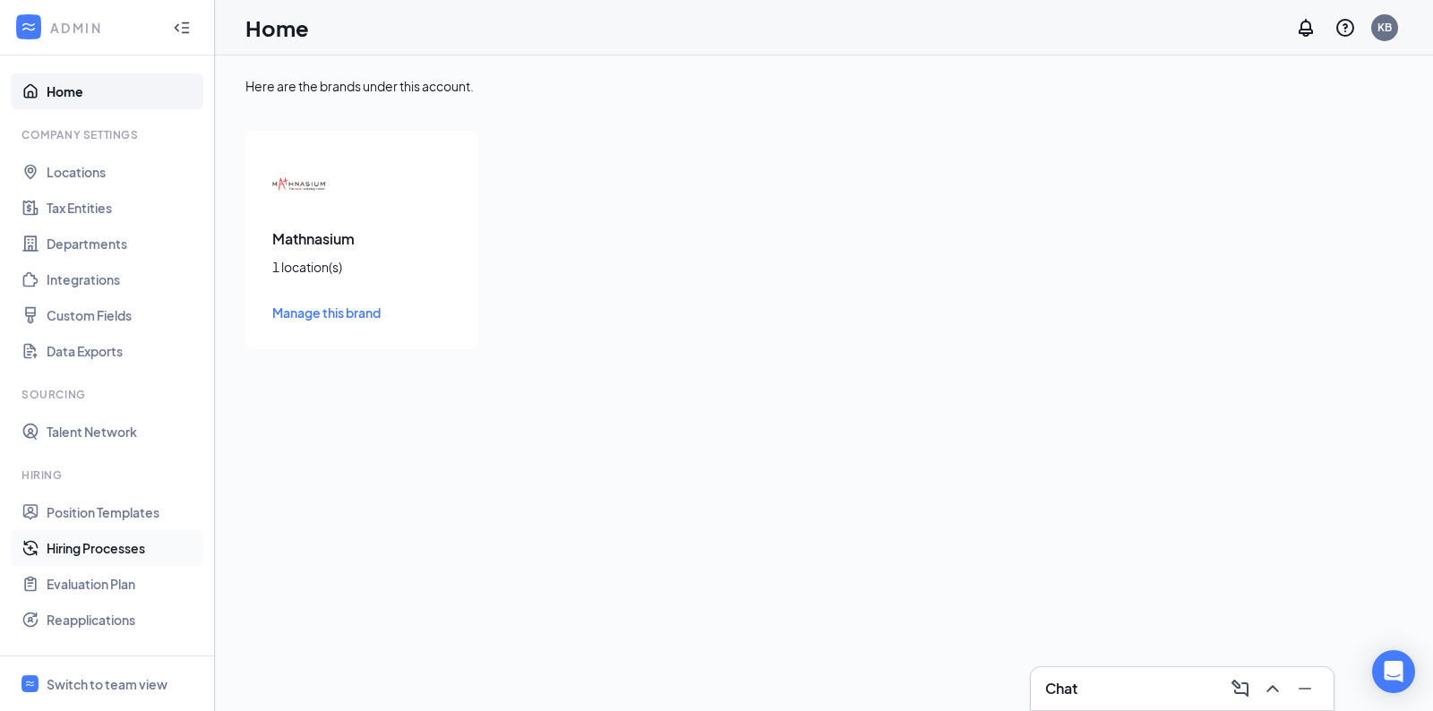
click at [79, 547] on link "Hiring Processes" at bounding box center [123, 548] width 153 height 36
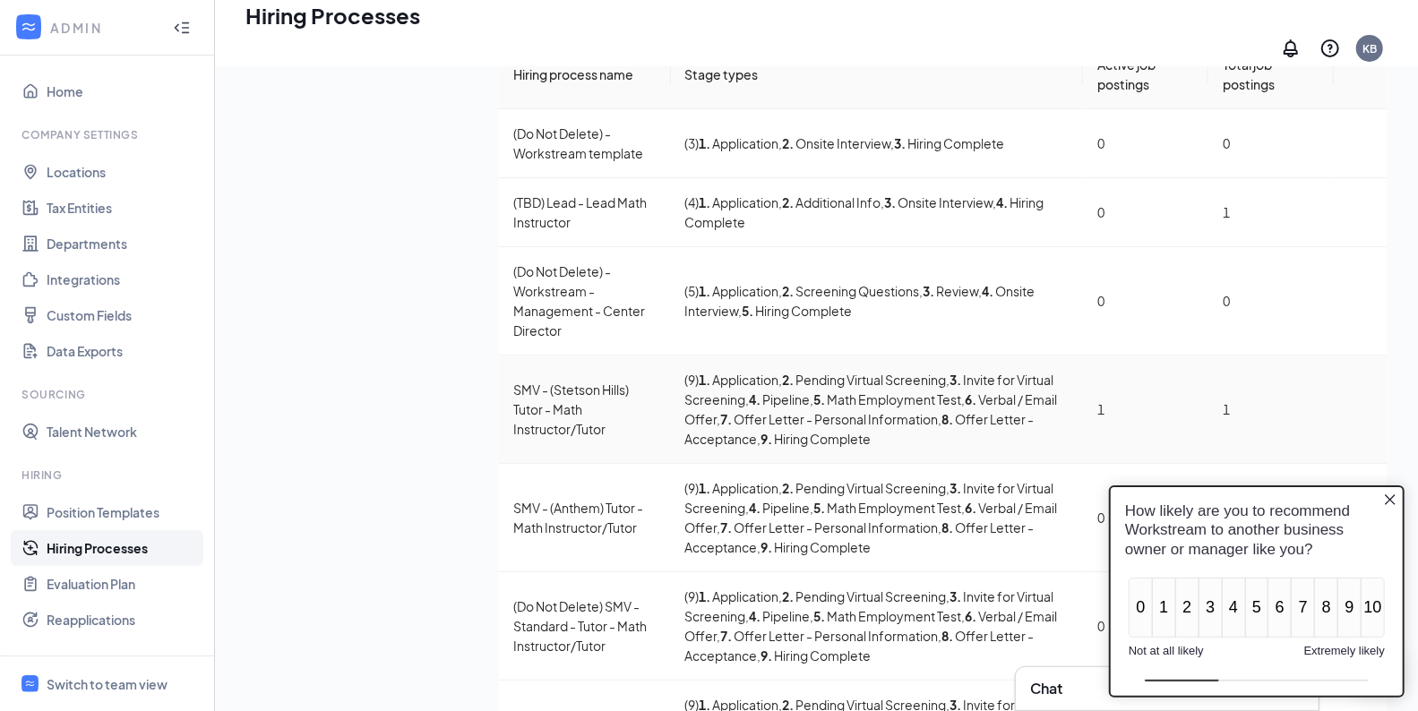
click at [513, 380] on div "SMV - (Stetson Hills) Tutor - Math Instructor/Tutor" at bounding box center [584, 409] width 143 height 59
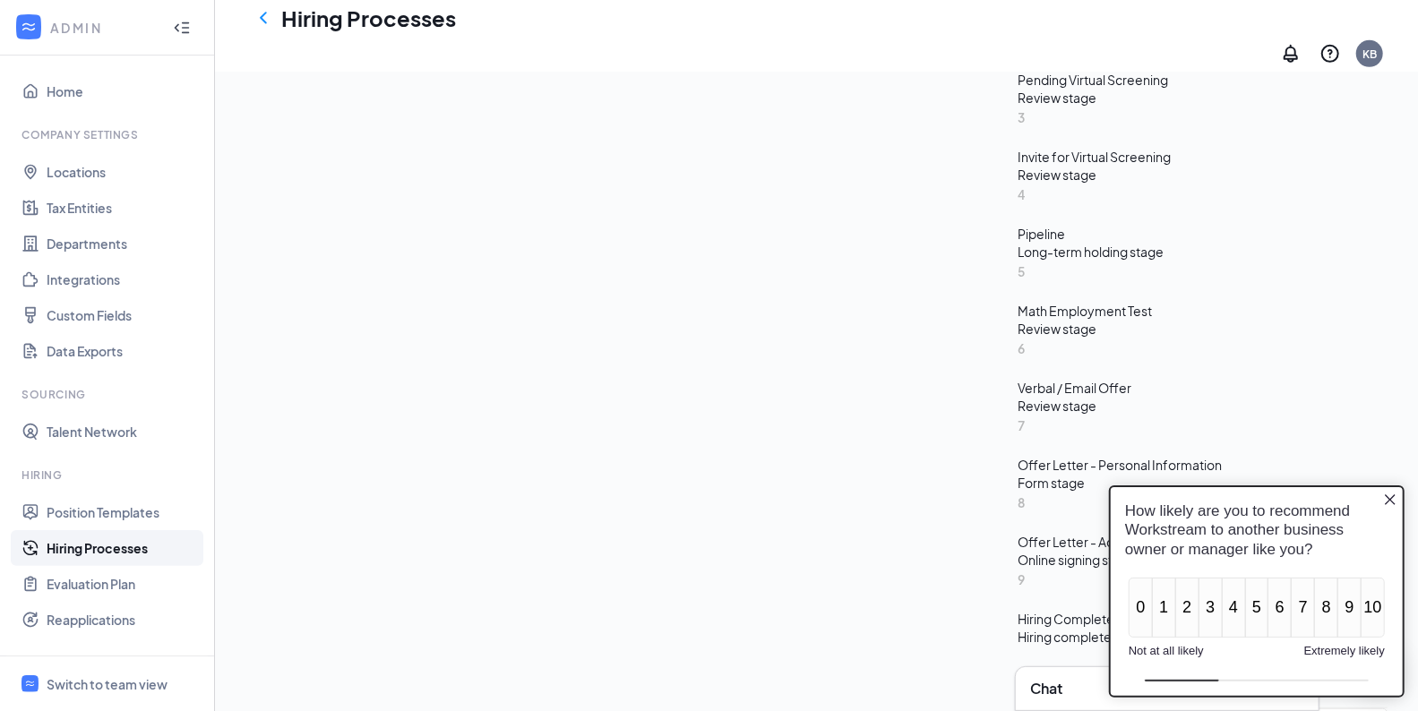
scroll to position [636, 0]
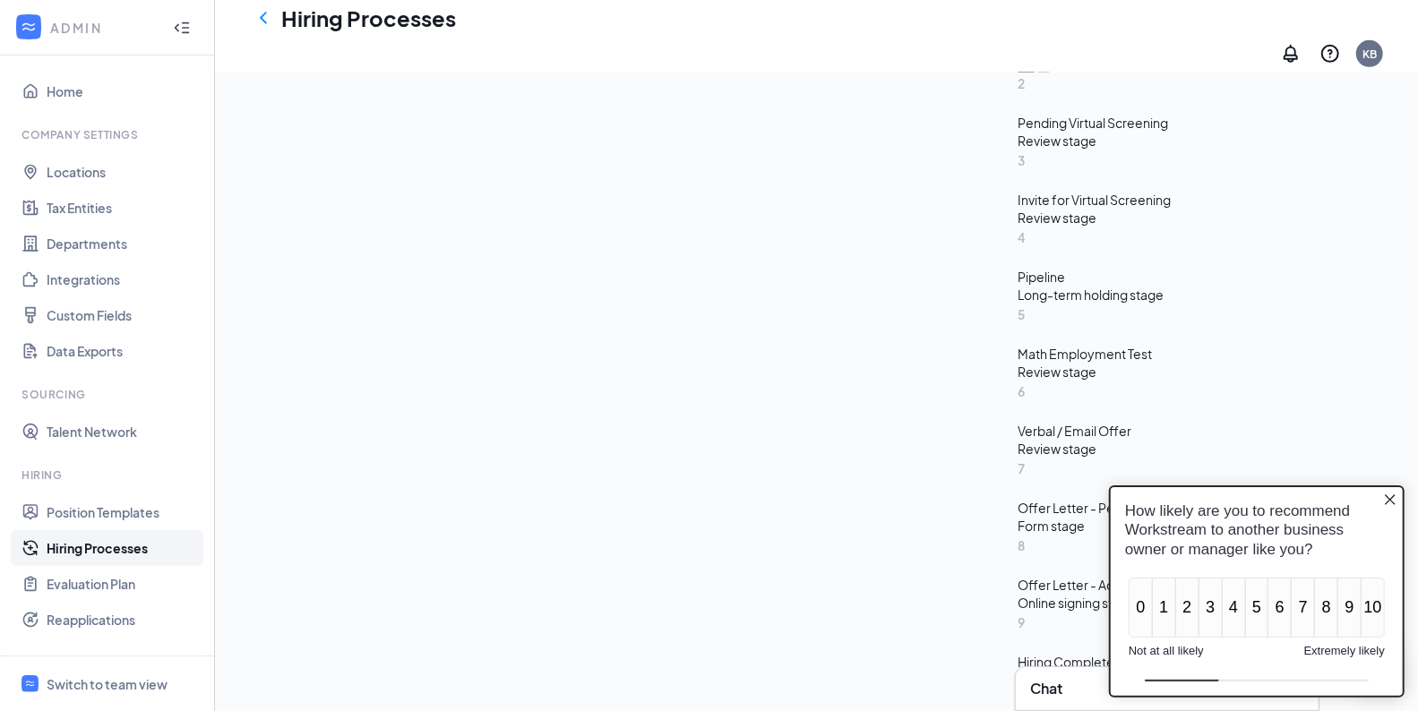
click at [1017, 517] on div "Form stage" at bounding box center [1202, 526] width 370 height 18
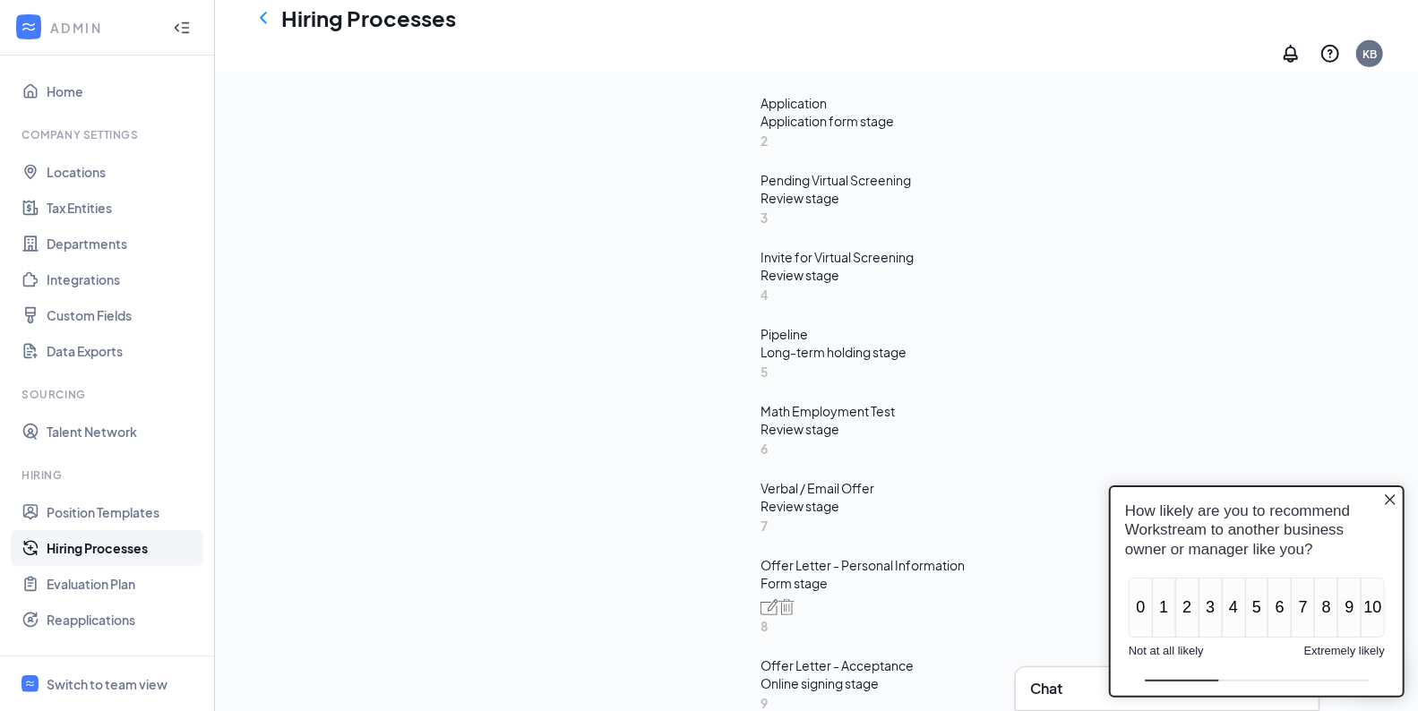
scroll to position [811, 0]
click at [760, 657] on div "Offer Letter - Acceptance" at bounding box center [1073, 666] width 627 height 18
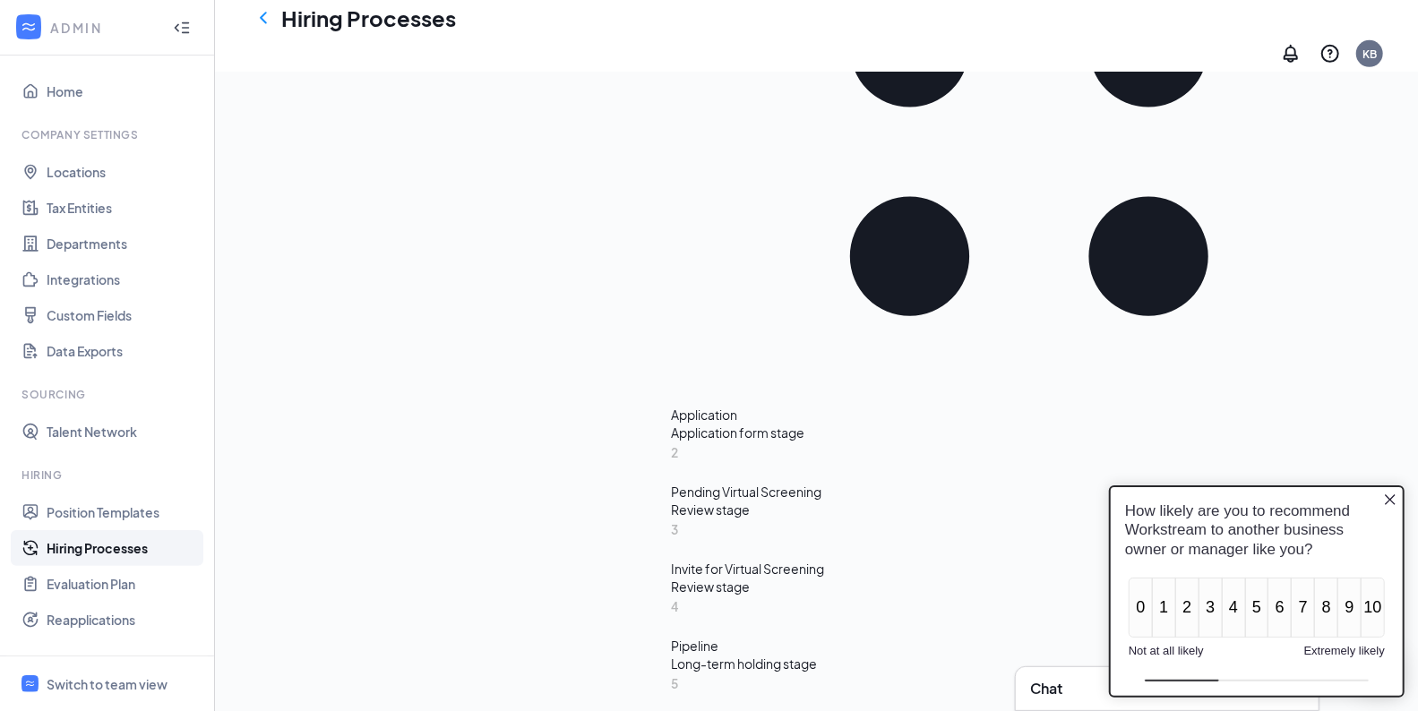
scroll to position [596, 0]
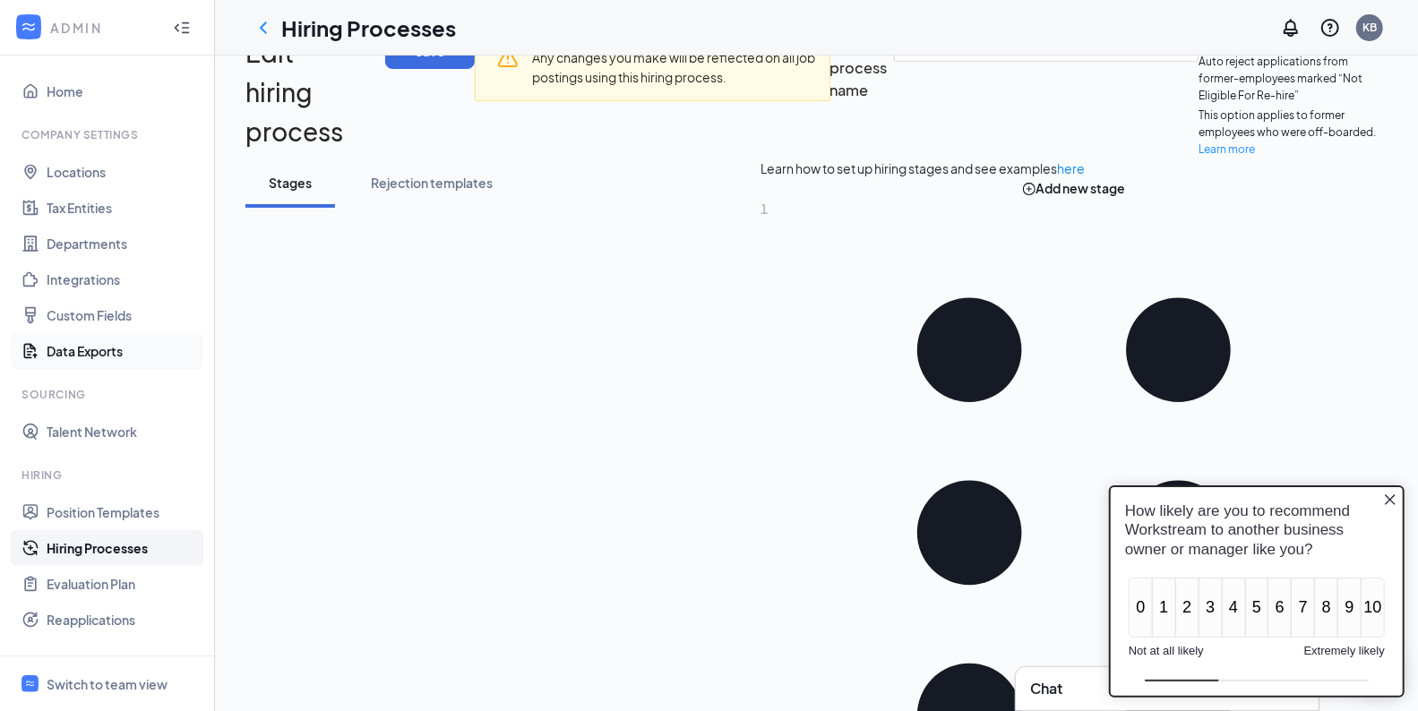
scroll to position [185, 0]
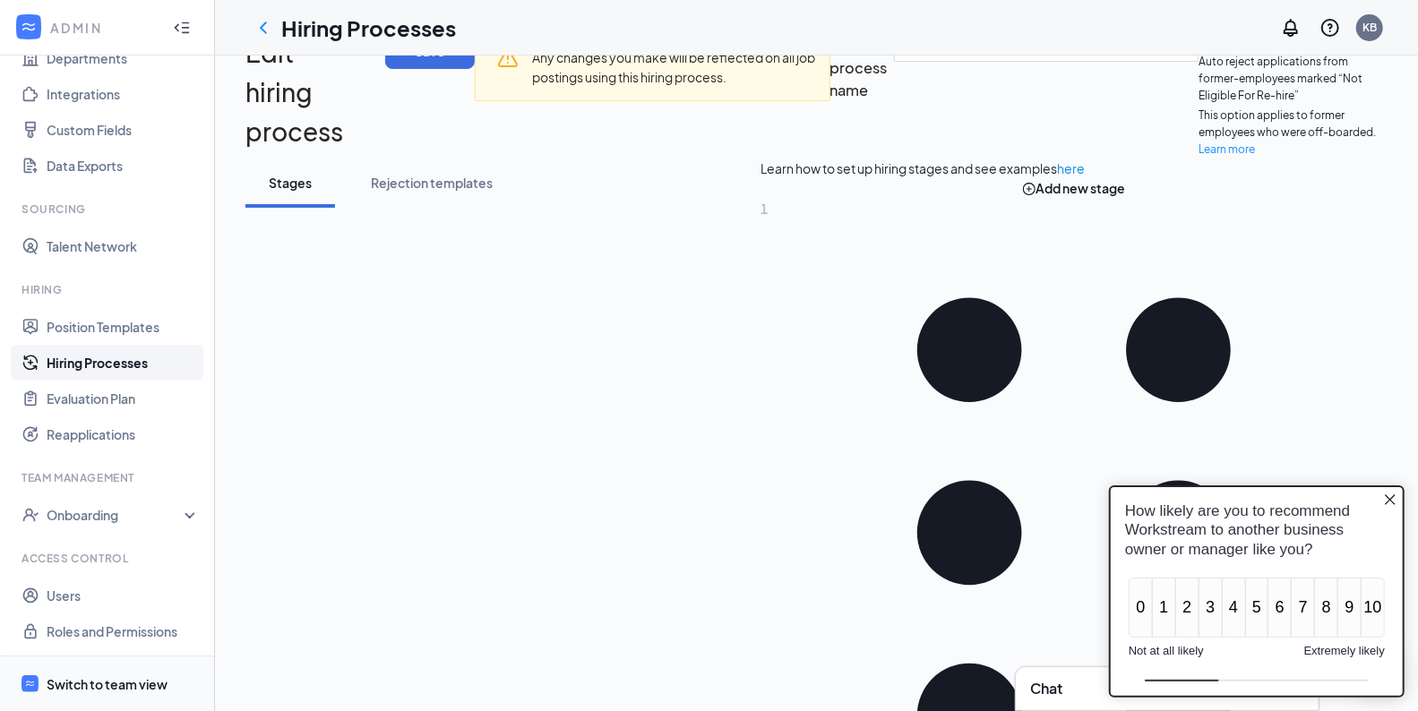
click at [74, 682] on div "Switch to team view" at bounding box center [107, 684] width 121 height 18
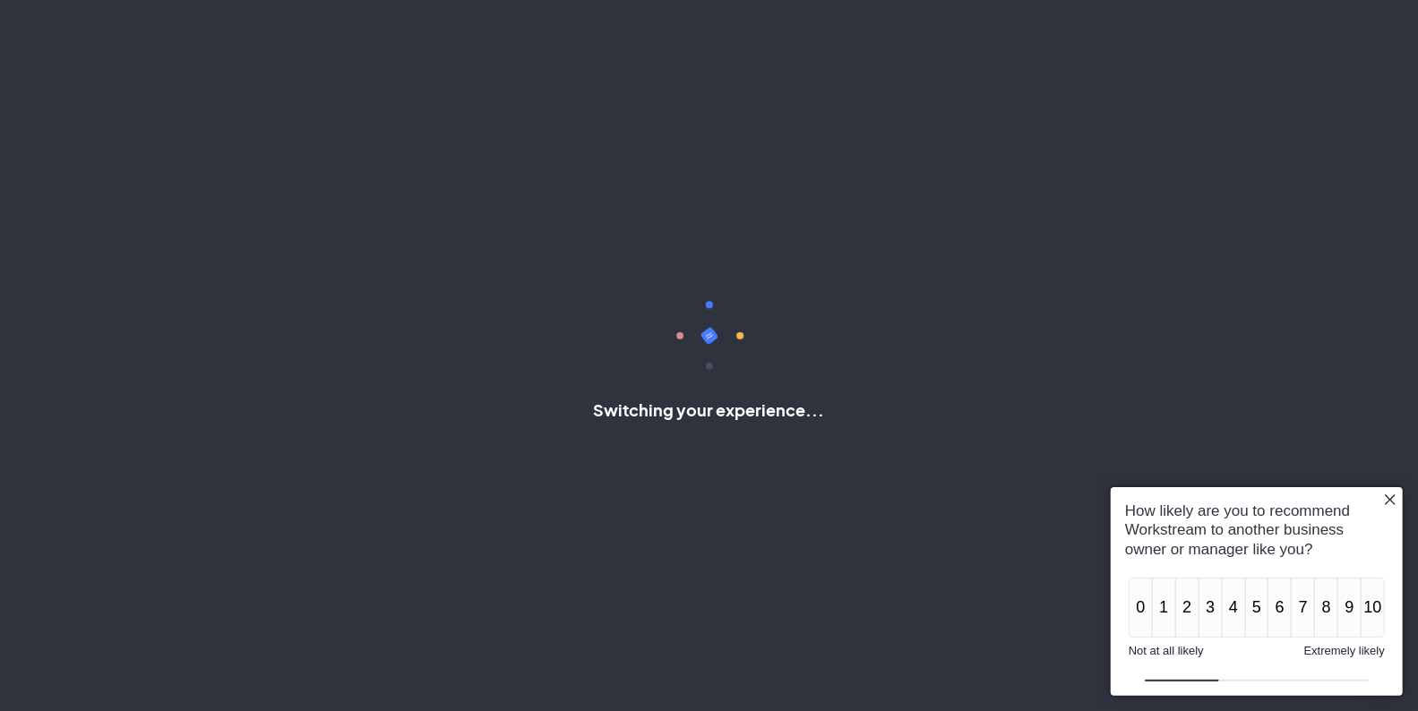
scroll to position [24, 0]
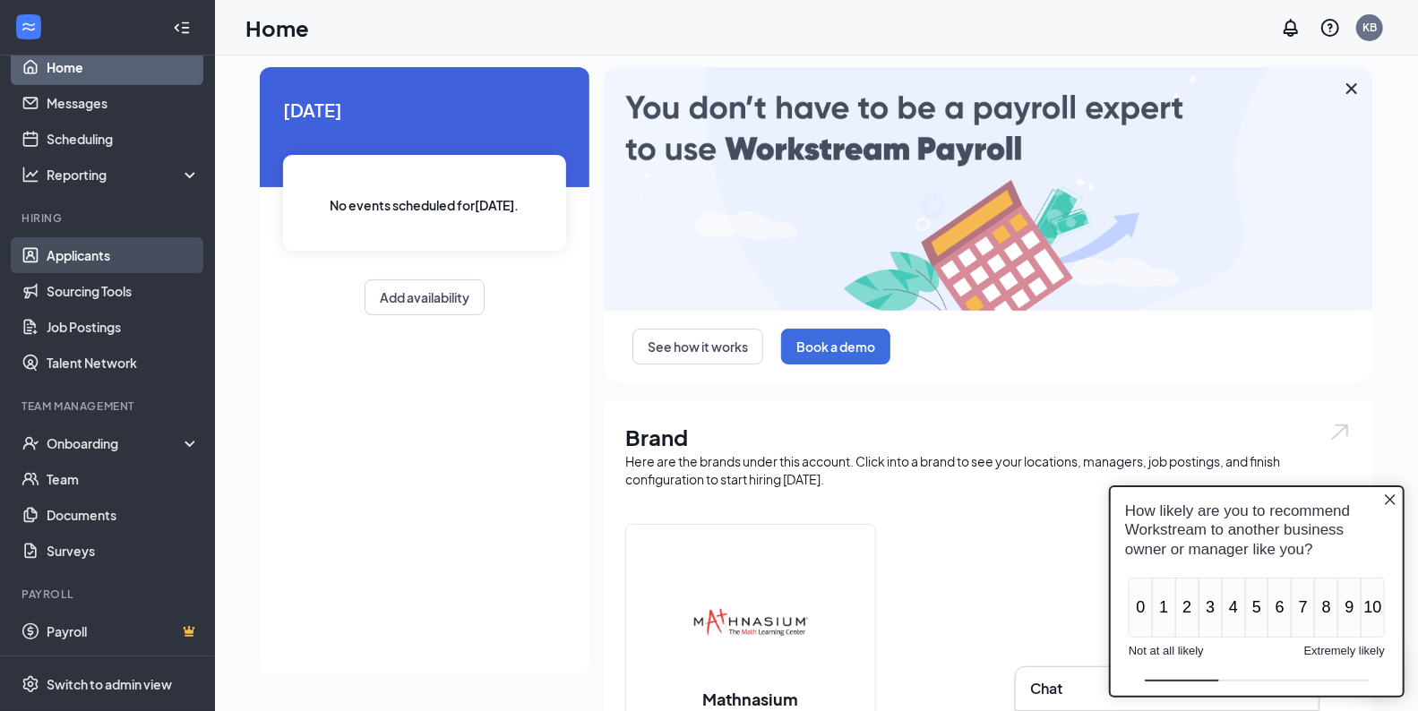
click at [76, 259] on link "Applicants" at bounding box center [123, 255] width 153 height 36
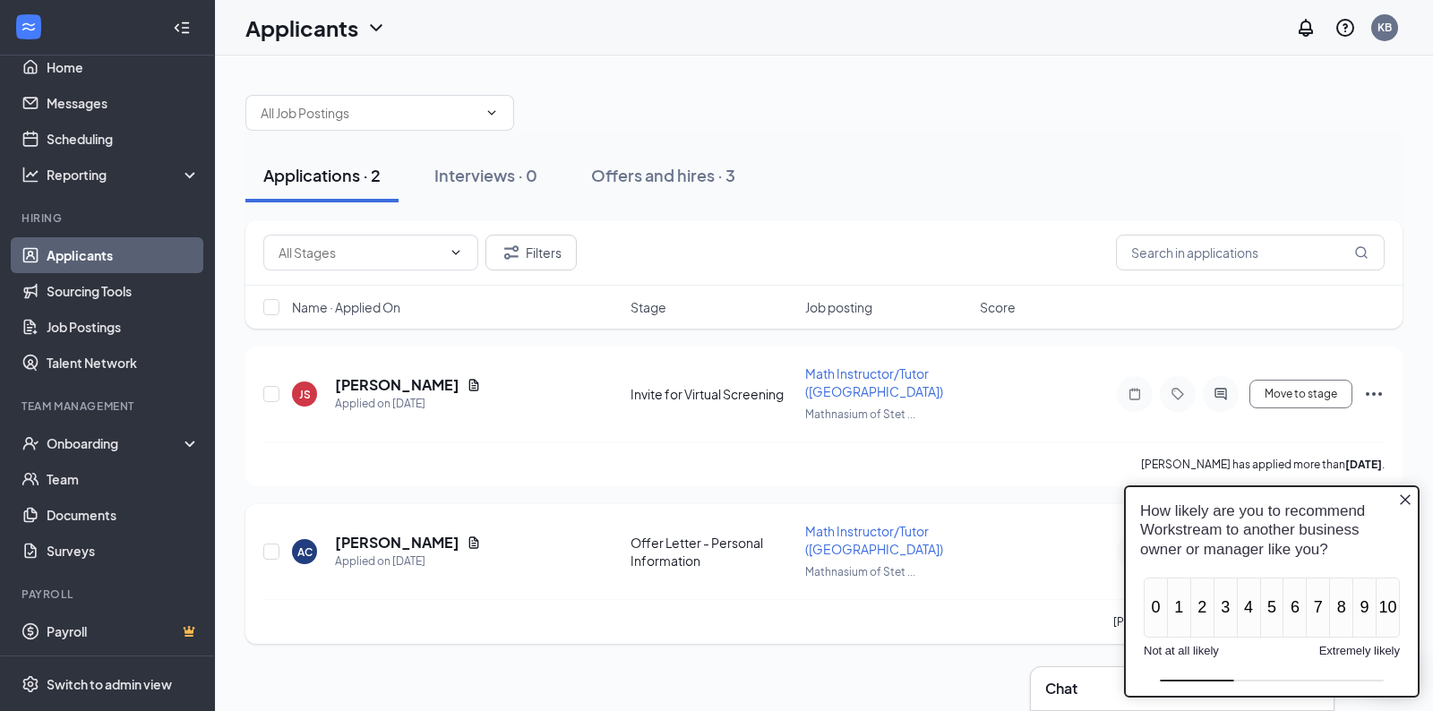
click at [761, 608] on div "Aryan Chand has applied more than a month ago ." at bounding box center [823, 621] width 1121 height 45
click at [1403, 501] on icon "Close button" at bounding box center [1405, 498] width 11 height 11
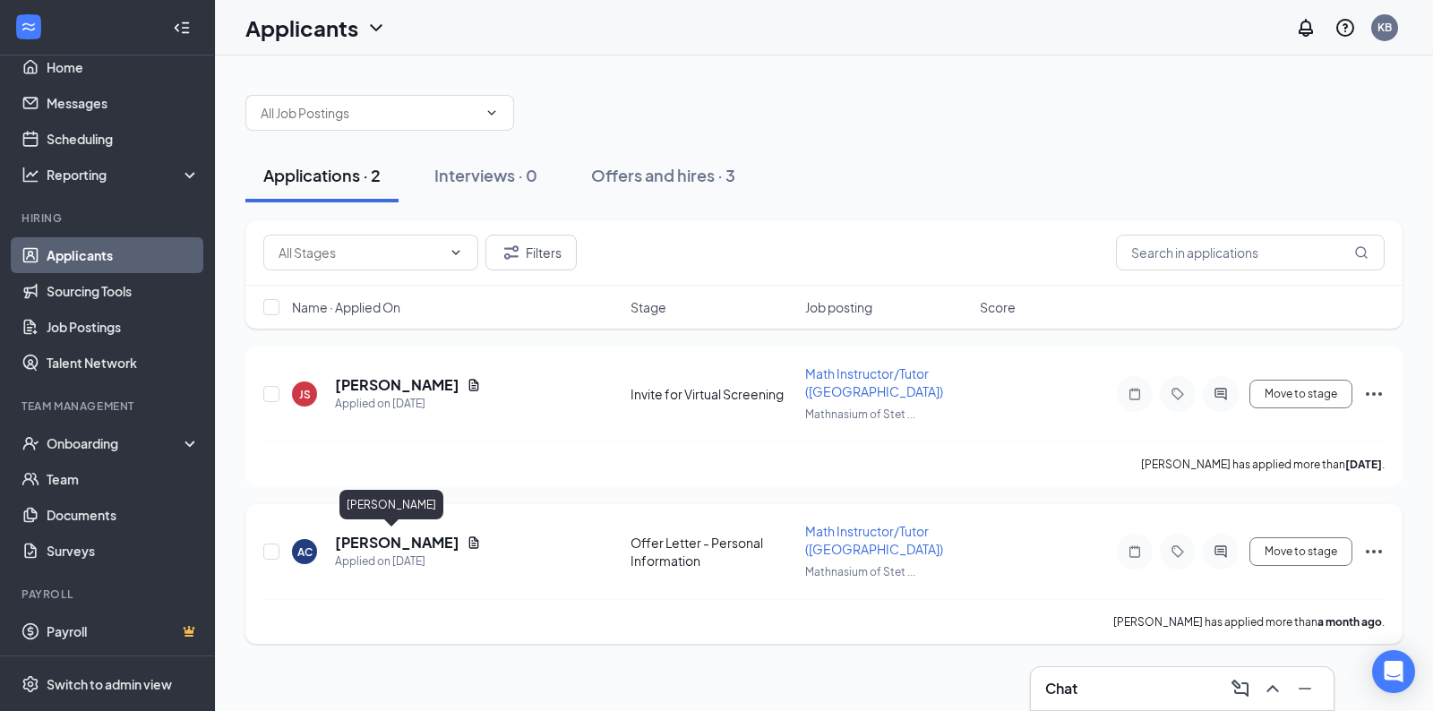
click at [392, 545] on h5 "[PERSON_NAME]" at bounding box center [397, 543] width 124 height 20
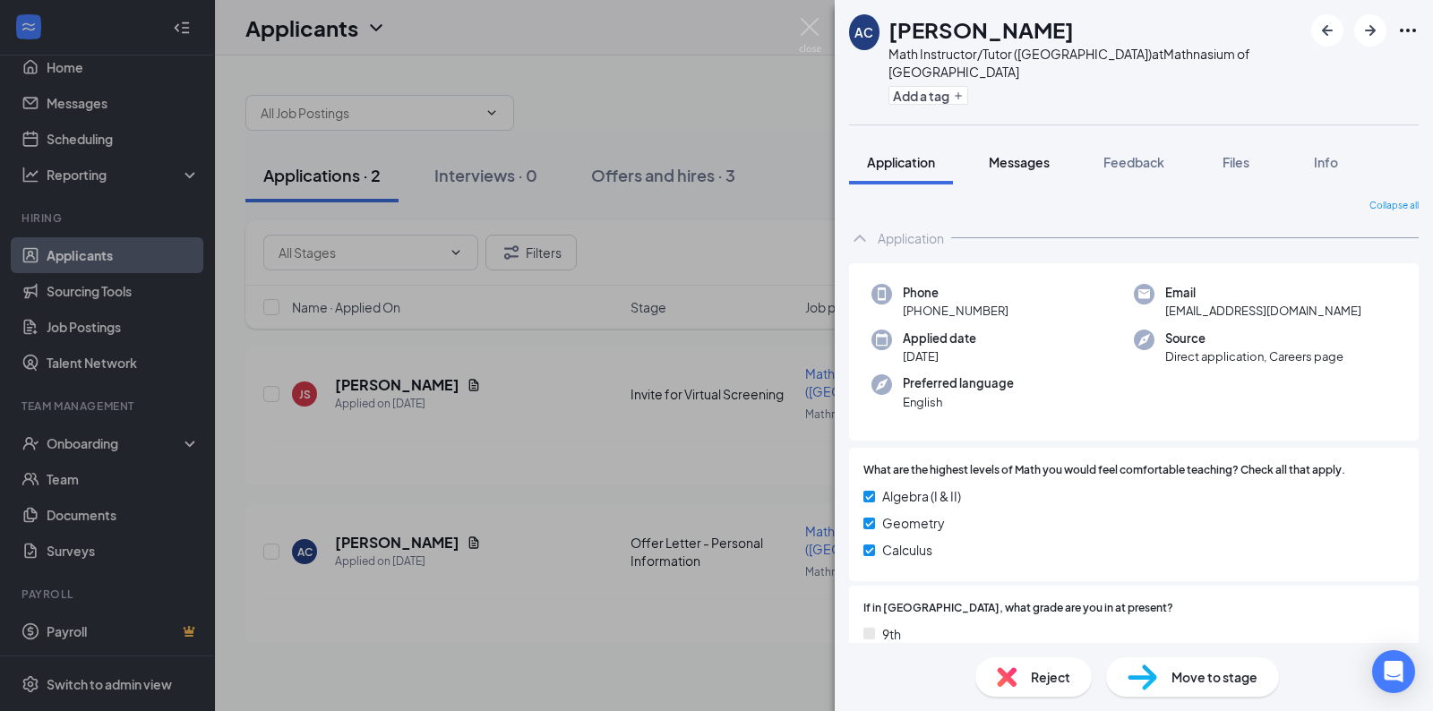
click at [1017, 154] on span "Messages" at bounding box center [1019, 162] width 61 height 16
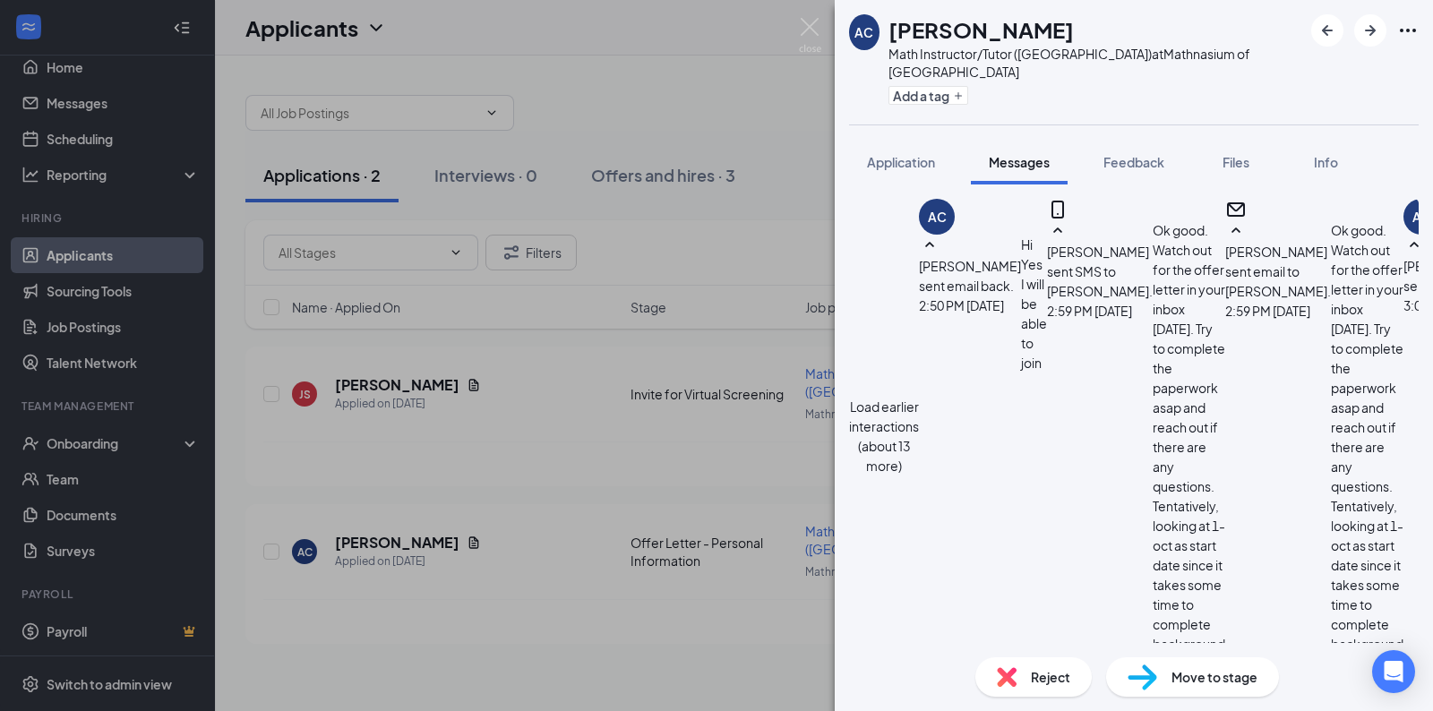
scroll to position [737, 0]
click at [811, 33] on img at bounding box center [810, 35] width 22 height 35
